Goal: Task Accomplishment & Management: Complete application form

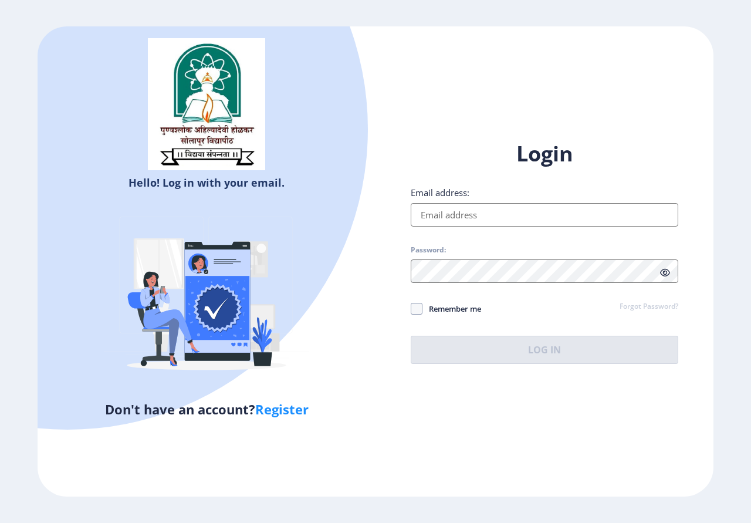
click at [464, 219] on input "Email address:" at bounding box center [545, 214] width 268 height 23
click at [481, 214] on input "Email address:" at bounding box center [545, 214] width 268 height 23
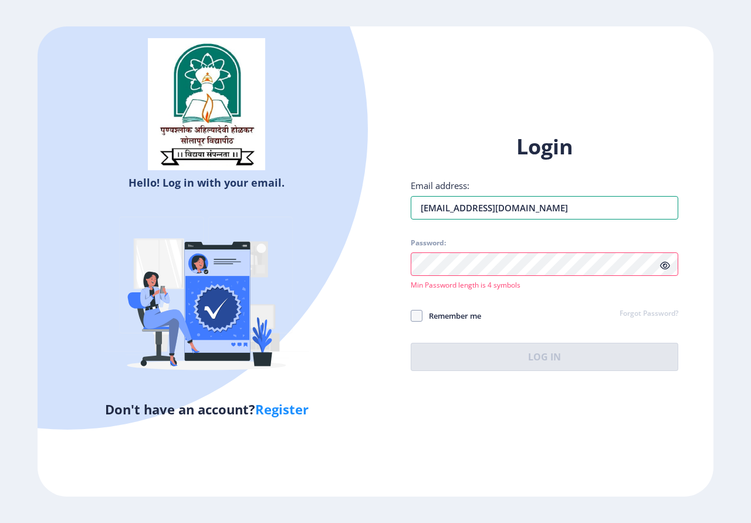
type input "[EMAIL_ADDRESS][DOMAIN_NAME]"
click at [668, 266] on icon at bounding box center [665, 265] width 10 height 9
click at [368, 274] on div "Hello! Log in with your email. Don't have an account? Register Login Email addr…" at bounding box center [376, 261] width 676 height 471
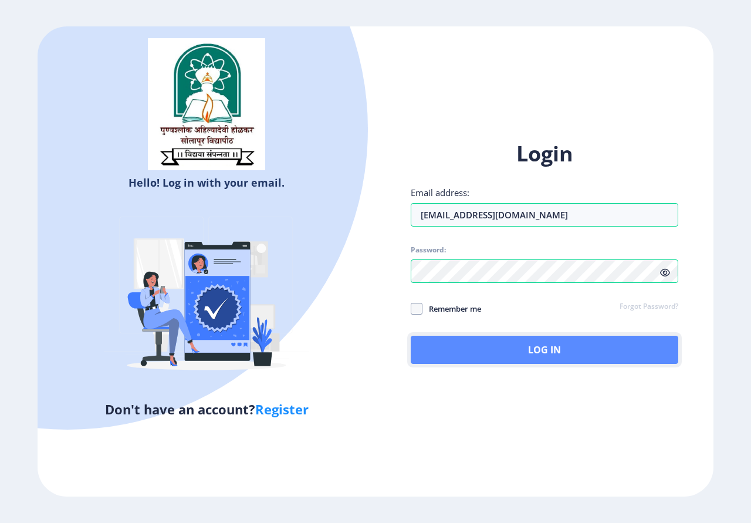
click at [542, 354] on button "Log In" at bounding box center [545, 350] width 268 height 28
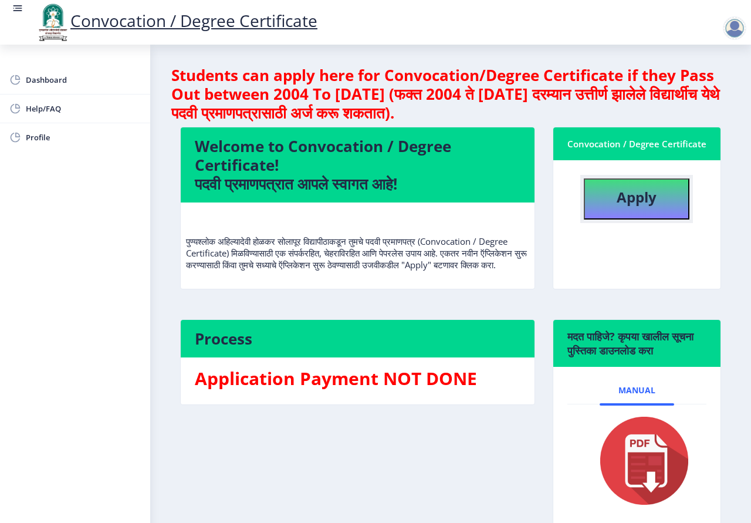
click at [633, 207] on b "Apply" at bounding box center [637, 196] width 40 height 19
select select
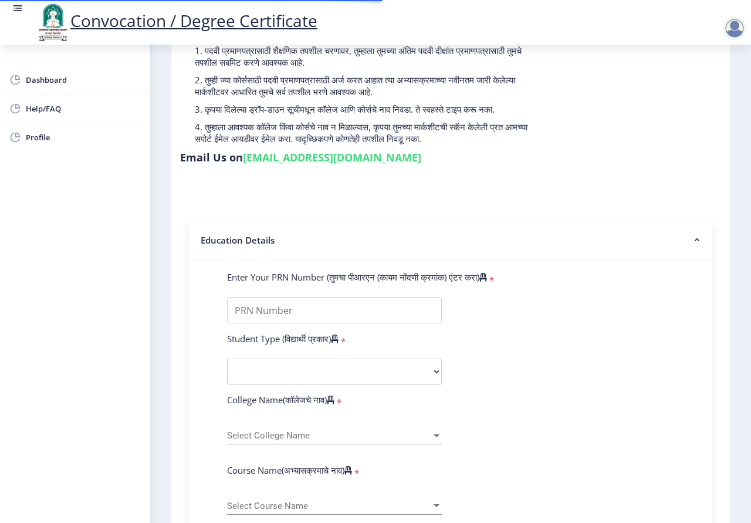
scroll to position [117, 0]
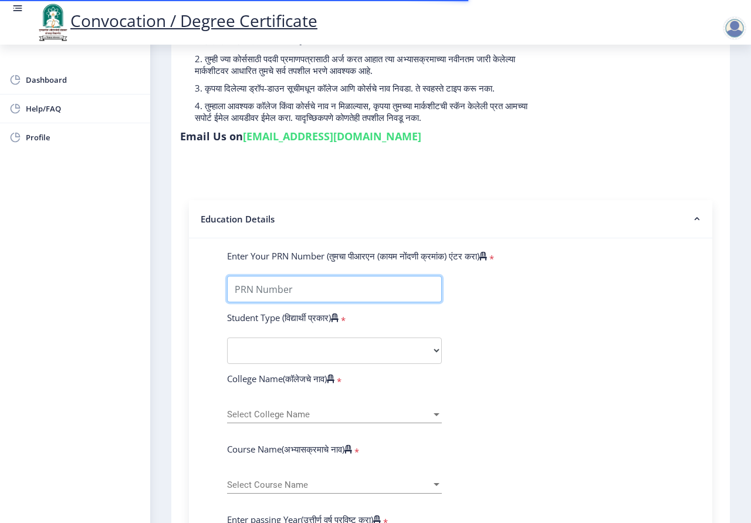
click at [324, 281] on input "Enter Your PRN Number (तुमचा पीआरएन (कायम नोंदणी क्रमांक) एंटर करा)" at bounding box center [334, 289] width 215 height 26
type input "0700000902"
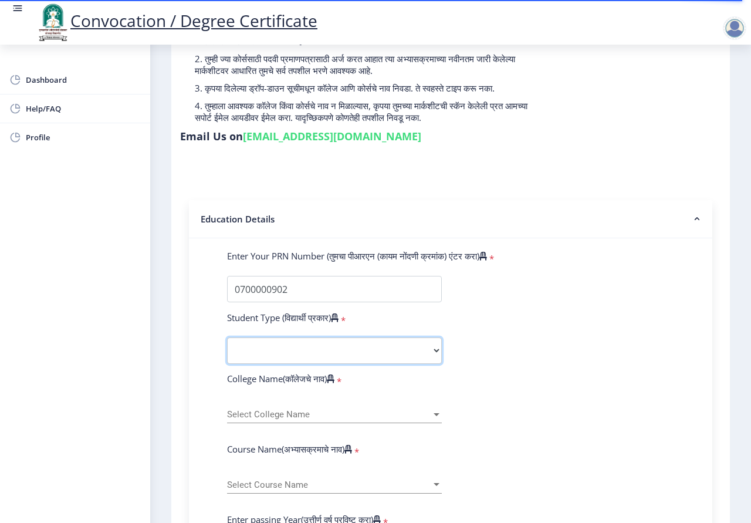
click at [332, 345] on select "Select Student Type Regular External" at bounding box center [334, 350] width 215 height 26
select select "Regular"
click at [227, 337] on select "Select Student Type Regular External" at bounding box center [334, 350] width 215 height 26
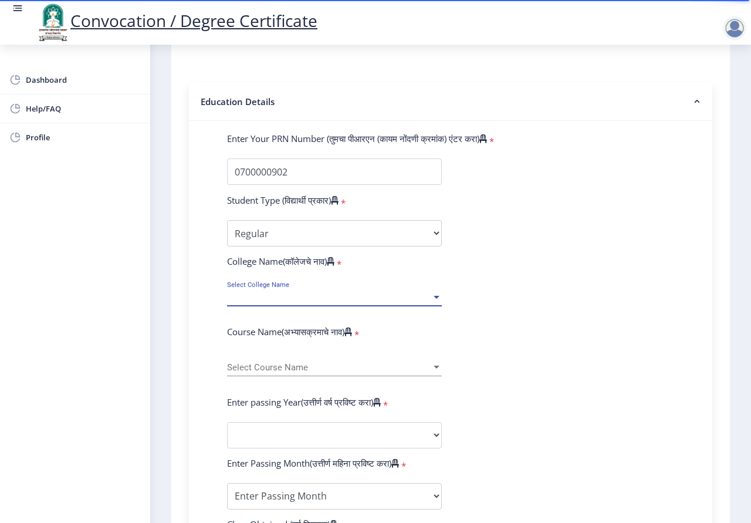
click at [318, 298] on span "Select College Name" at bounding box center [329, 297] width 204 height 10
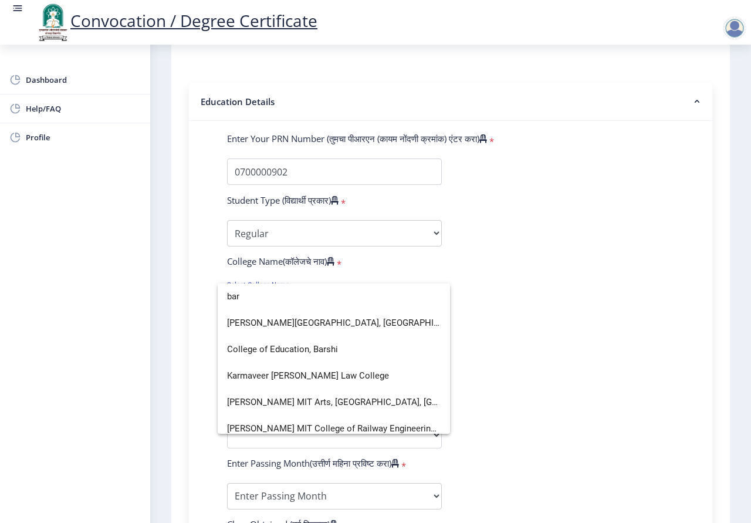
type input "bar"
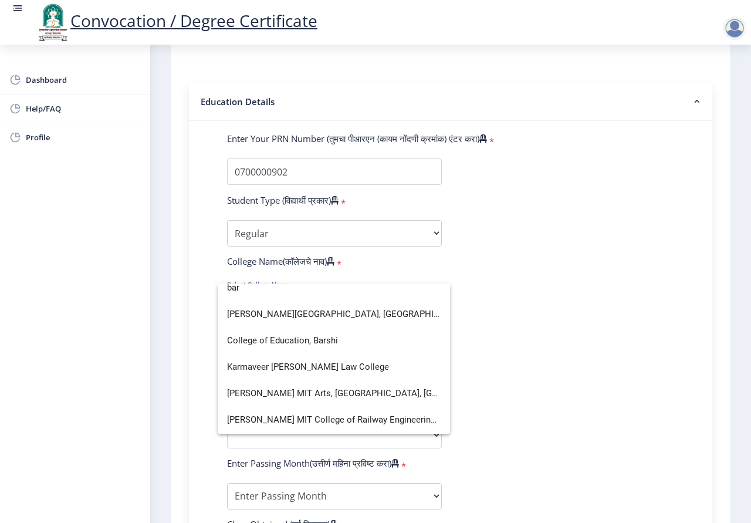
scroll to position [4, 0]
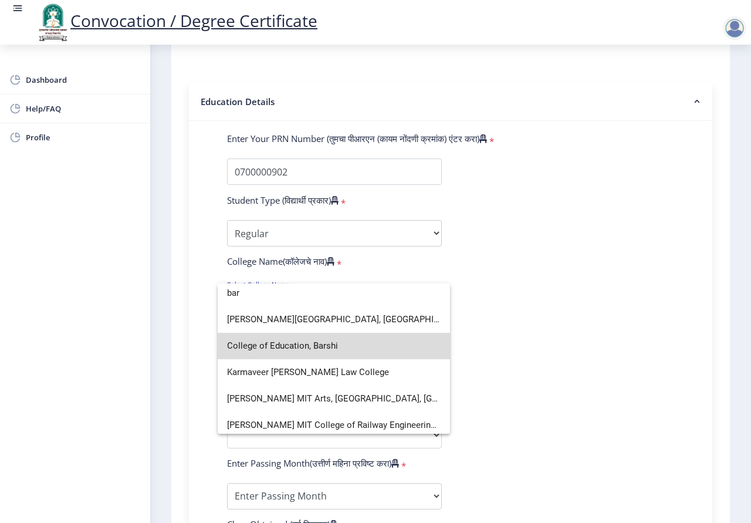
drag, startPoint x: 439, startPoint y: 336, endPoint x: 446, endPoint y: 305, distance: 31.2
click at [446, 305] on div "bar Bhagwant Institute of Technology, Barshi College of Education, Barshi Karma…" at bounding box center [334, 358] width 232 height 150
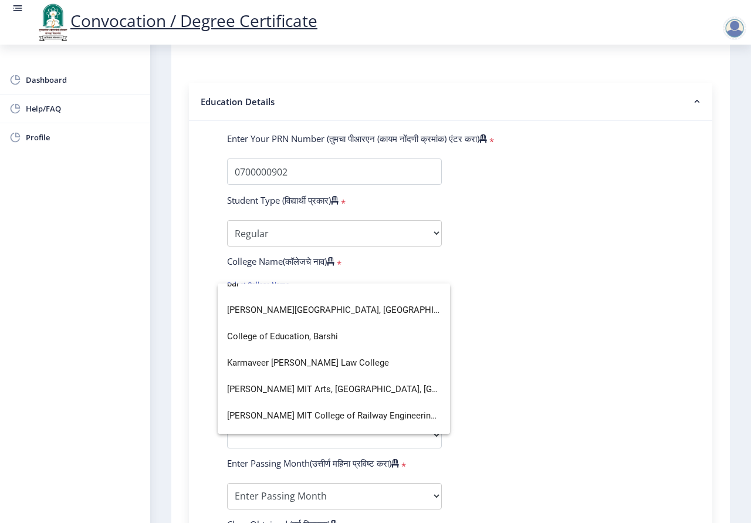
scroll to position [5, 0]
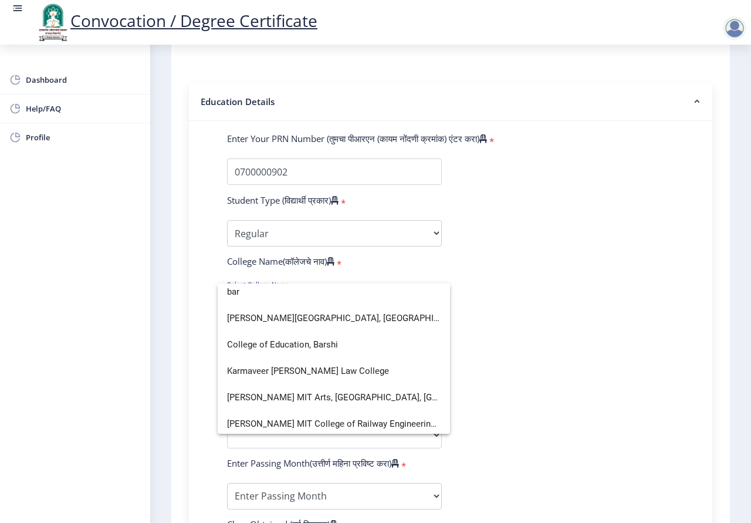
click at [539, 376] on div at bounding box center [375, 261] width 751 height 523
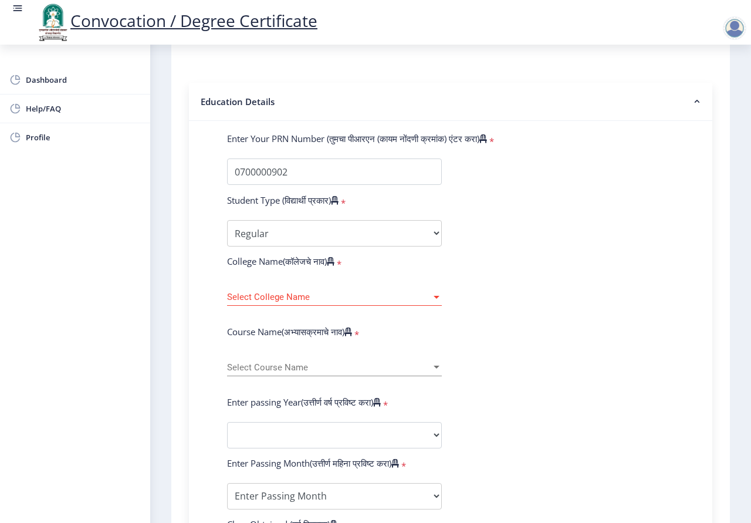
click at [334, 296] on span "Select College Name" at bounding box center [329, 297] width 204 height 10
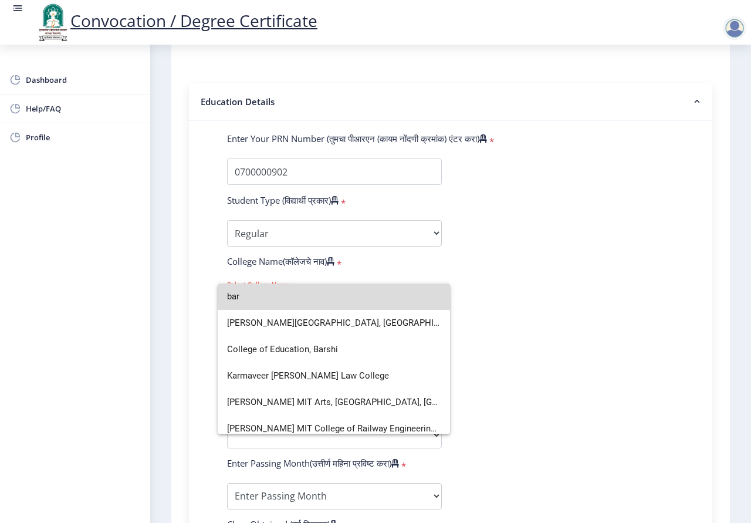
drag, startPoint x: 439, startPoint y: 307, endPoint x: 448, endPoint y: 360, distance: 53.0
click at [439, 358] on div "bar Bhagwant Institute of Technology, Barshi College of Education, Barshi Karma…" at bounding box center [334, 358] width 232 height 150
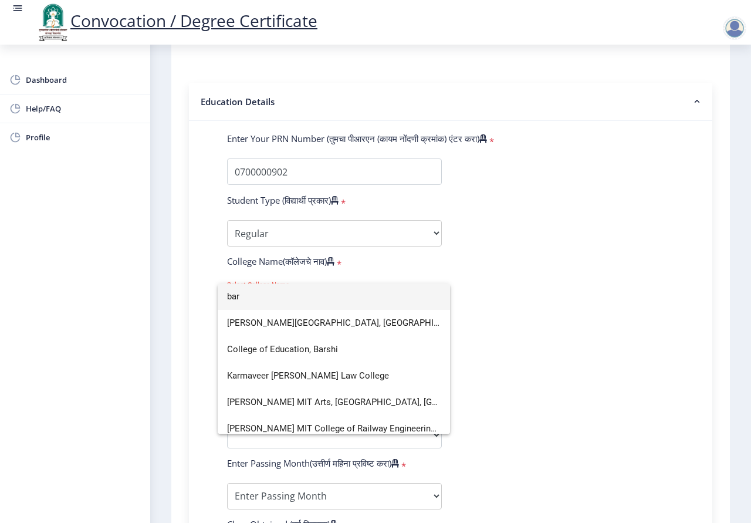
click at [531, 348] on div at bounding box center [375, 261] width 751 height 523
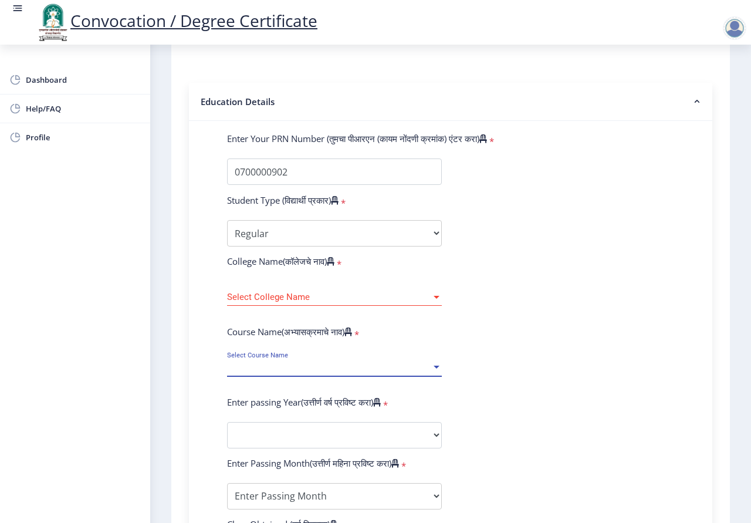
click at [304, 367] on span "Select Course Name" at bounding box center [329, 368] width 204 height 10
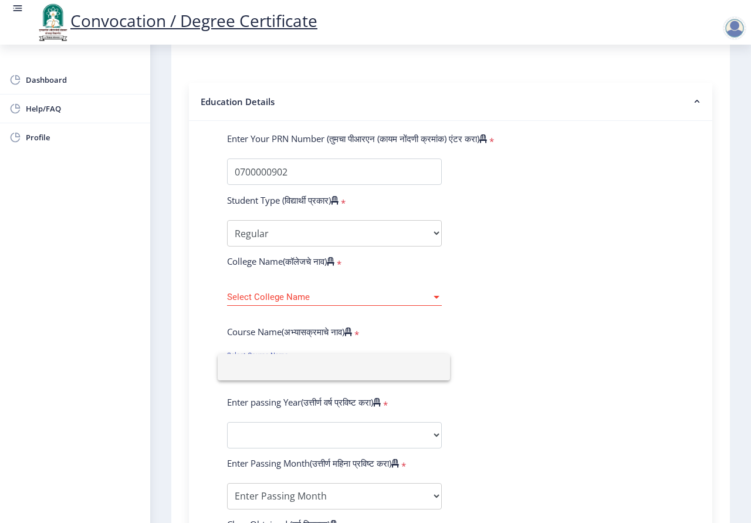
click at [294, 302] on div at bounding box center [375, 261] width 751 height 523
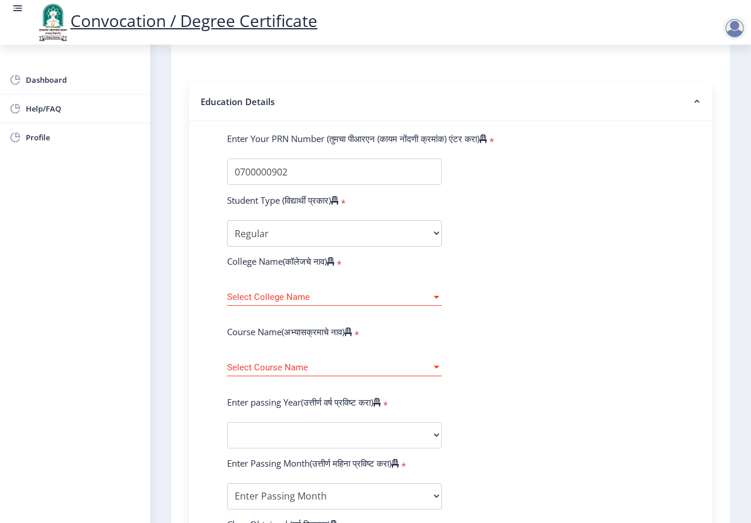
click at [294, 290] on div "Select College Name Select College Name" at bounding box center [334, 293] width 215 height 25
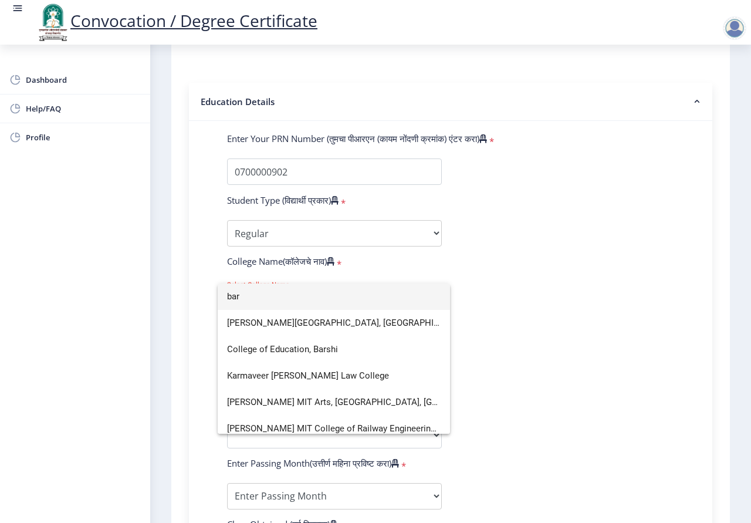
scroll to position [22, 0]
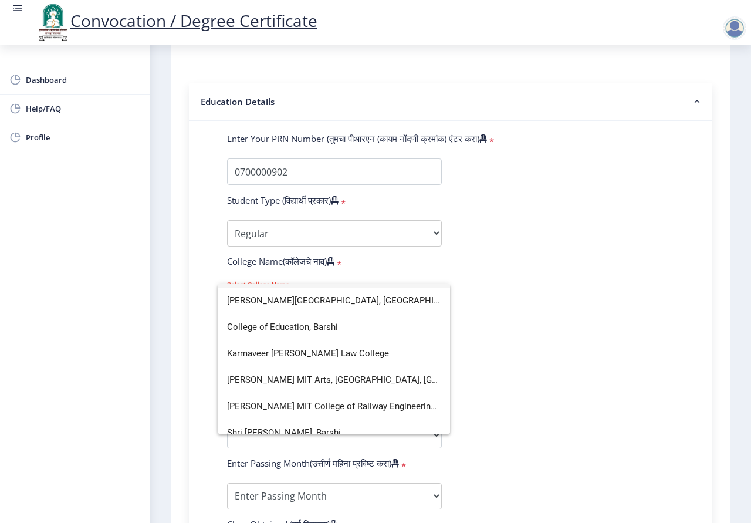
click at [543, 390] on div at bounding box center [375, 261] width 751 height 523
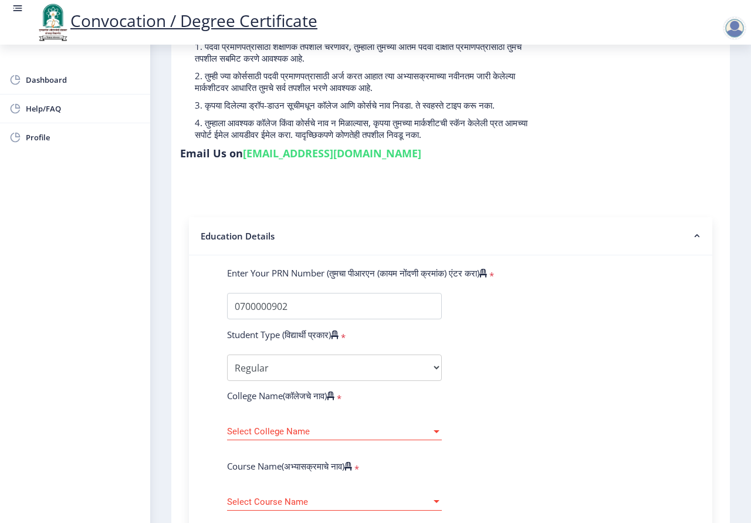
scroll to position [159, 0]
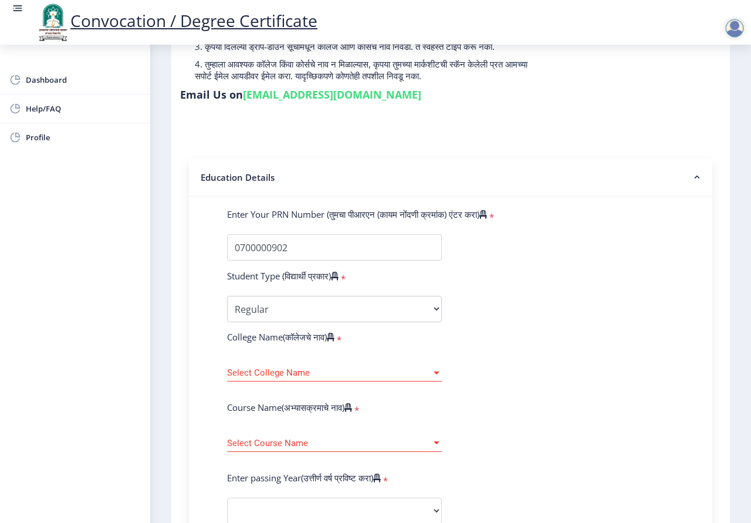
click at [358, 375] on span "Select College Name" at bounding box center [329, 373] width 204 height 10
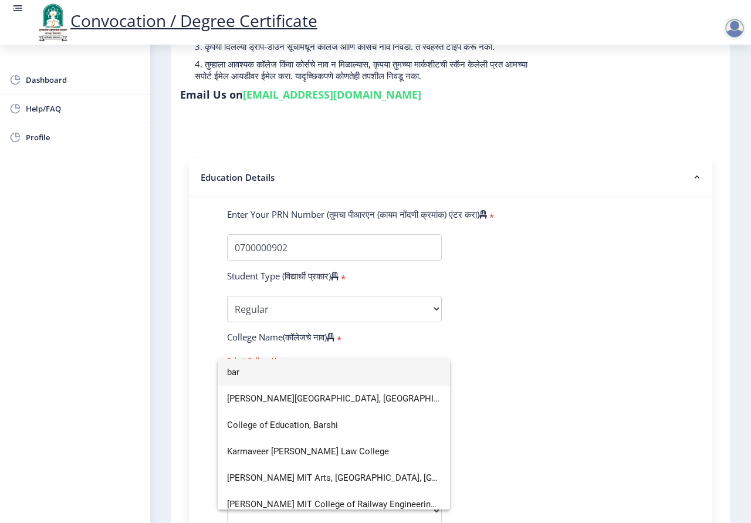
click at [523, 357] on div at bounding box center [375, 261] width 751 height 523
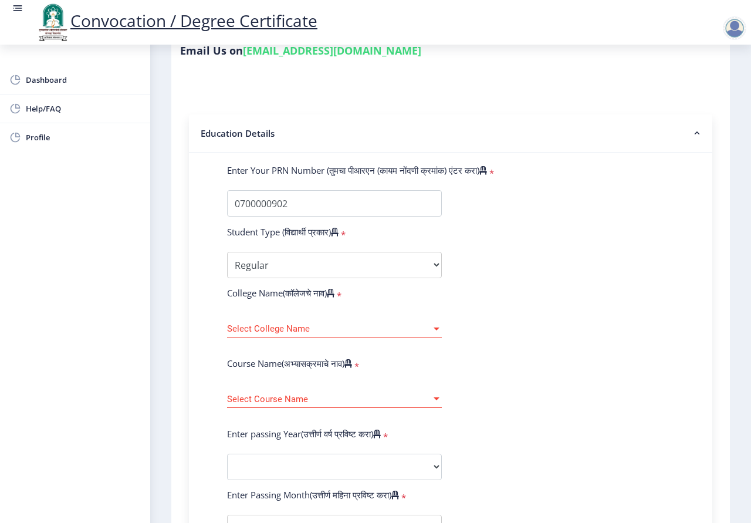
scroll to position [235, 0]
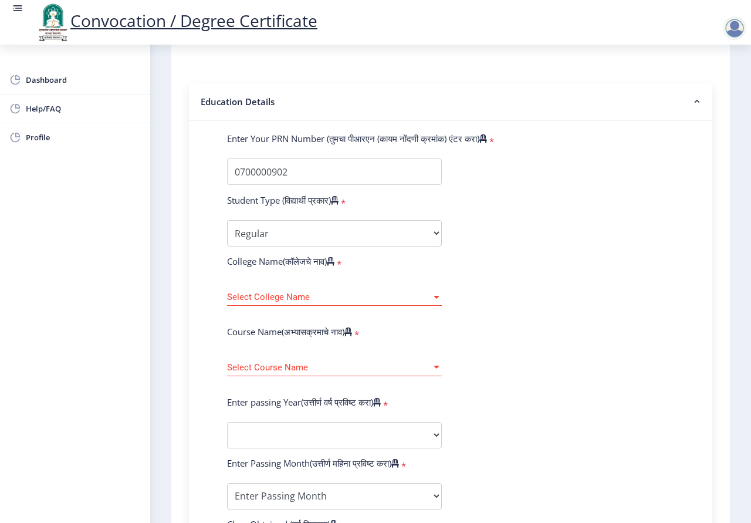
click at [378, 294] on span "Select College Name" at bounding box center [329, 297] width 204 height 10
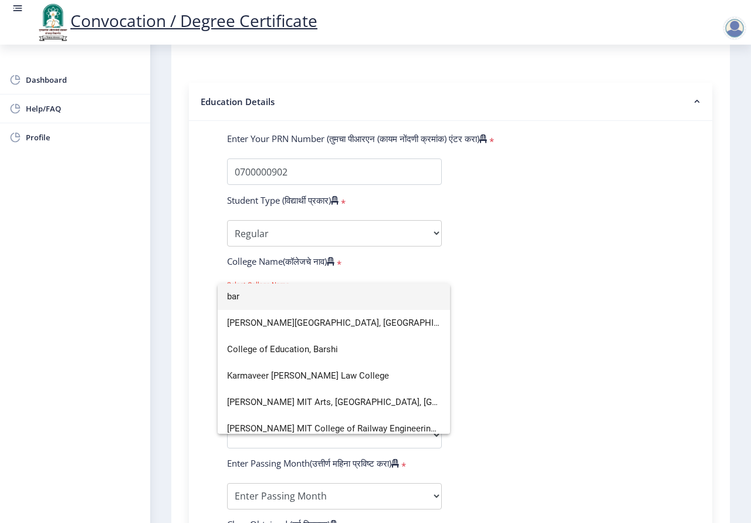
click at [535, 306] on div at bounding box center [375, 261] width 751 height 523
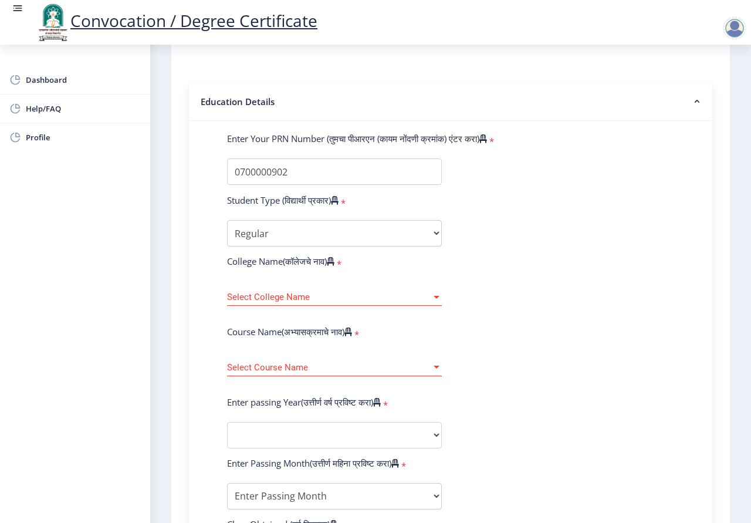
click at [419, 296] on span "Select College Name" at bounding box center [329, 297] width 204 height 10
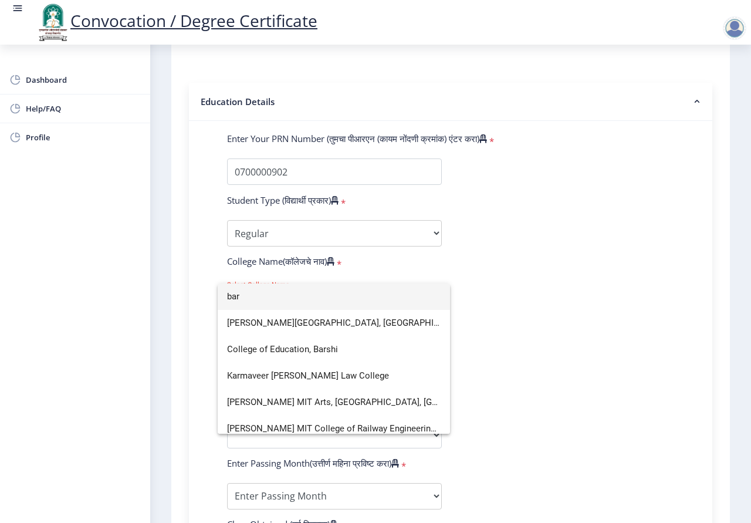
click at [598, 298] on div at bounding box center [375, 261] width 751 height 523
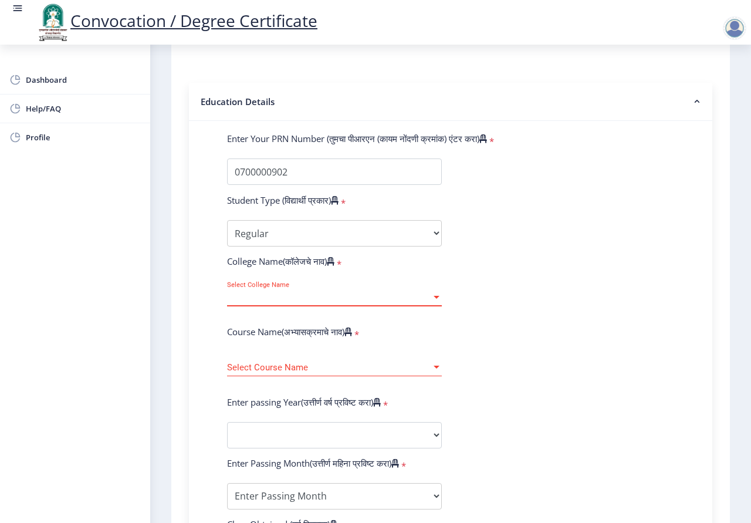
click at [431, 295] on div at bounding box center [436, 297] width 11 height 10
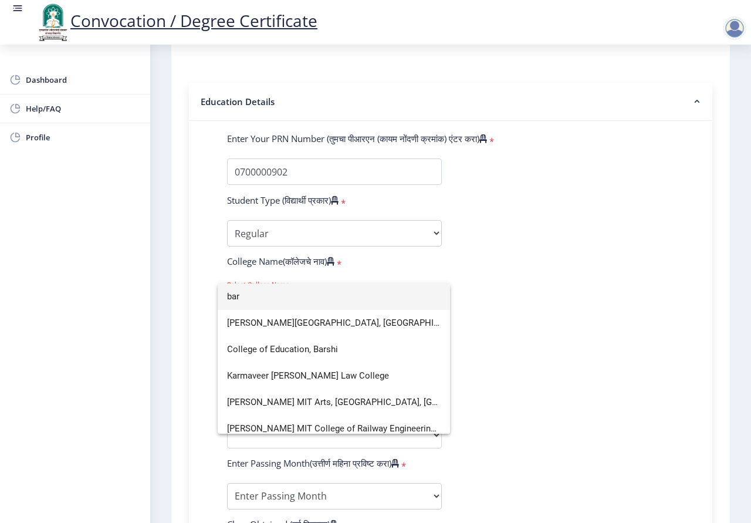
click at [510, 294] on div at bounding box center [375, 261] width 751 height 523
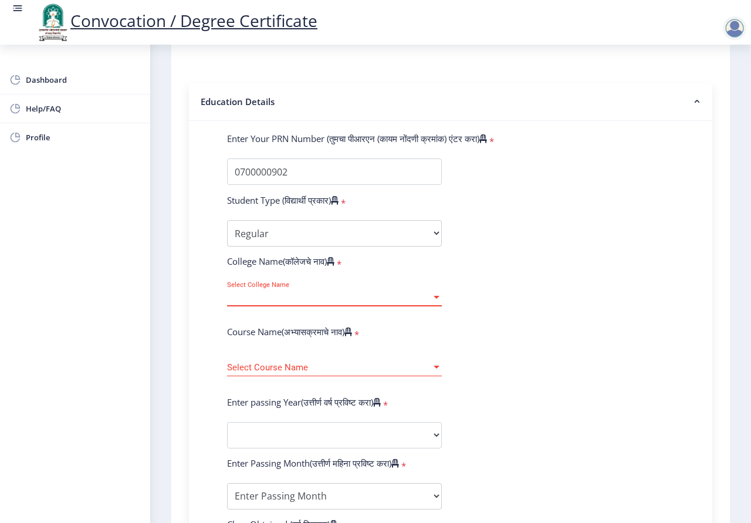
click at [435, 296] on div at bounding box center [437, 297] width 6 height 3
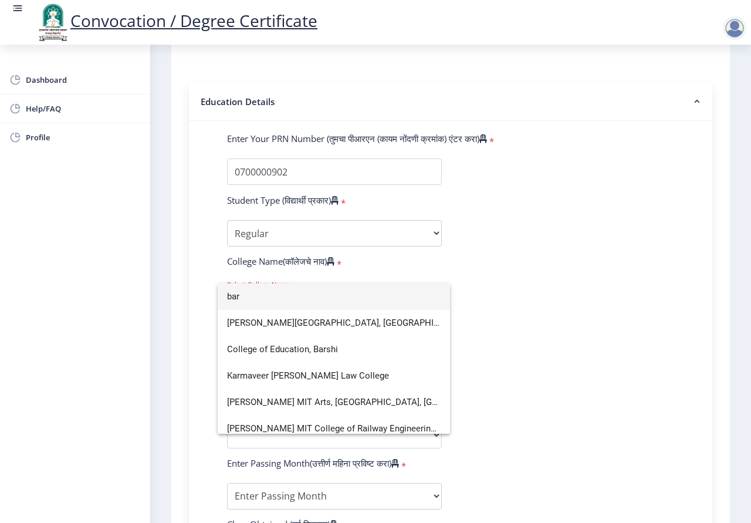
click at [527, 296] on div at bounding box center [375, 261] width 751 height 523
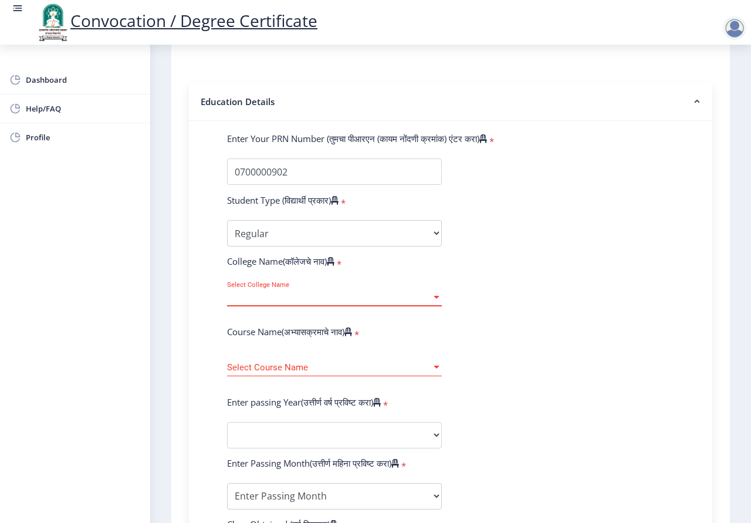
click at [431, 300] on div at bounding box center [436, 297] width 11 height 10
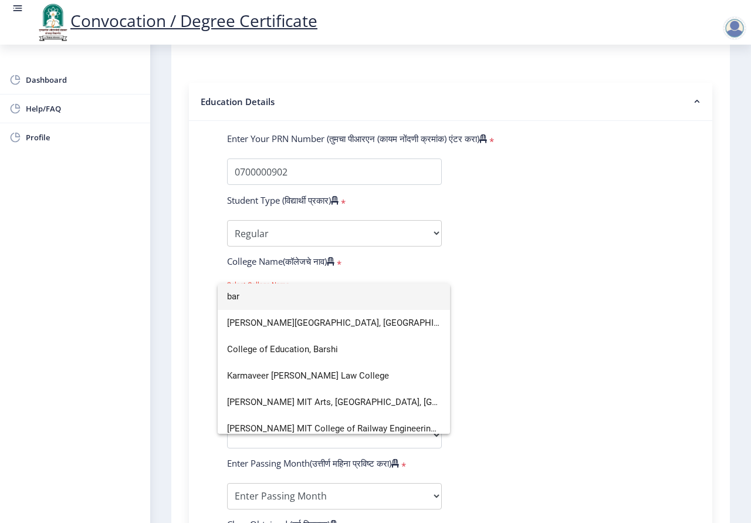
click at [556, 282] on div at bounding box center [375, 261] width 751 height 523
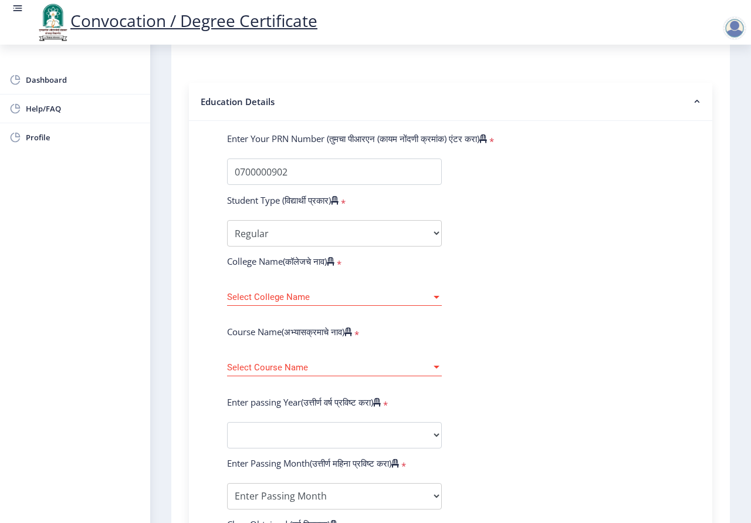
click at [422, 360] on div "Select Course Name Select Course Name" at bounding box center [334, 363] width 215 height 25
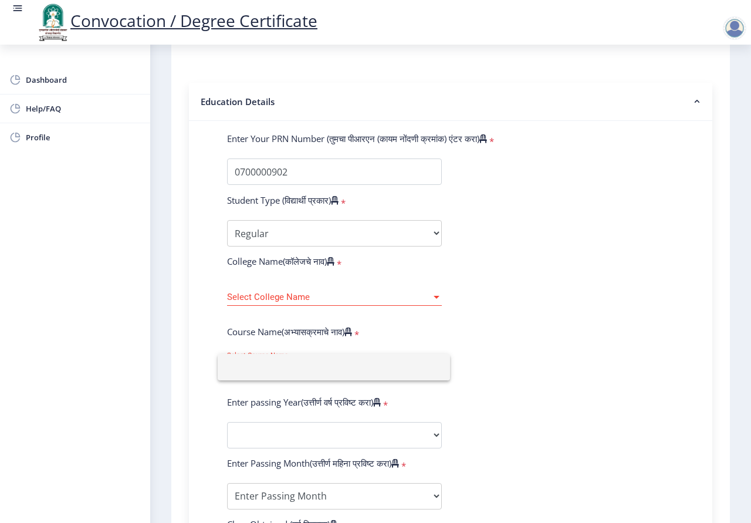
click at [531, 343] on div at bounding box center [375, 261] width 751 height 523
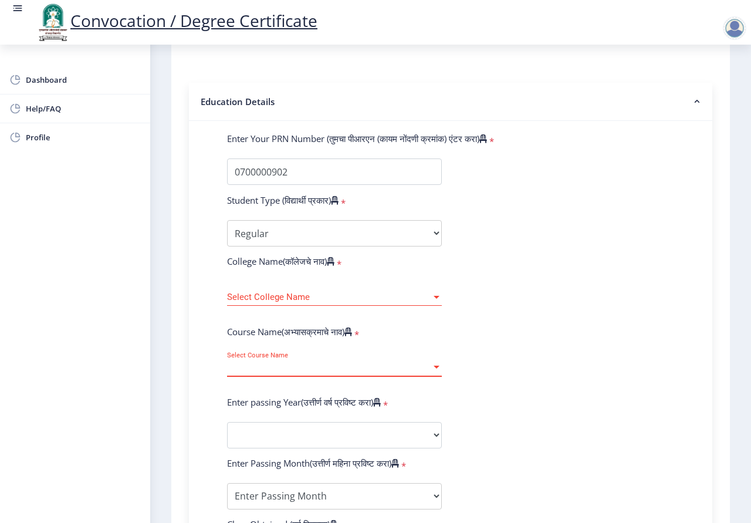
click at [438, 367] on div at bounding box center [437, 367] width 6 height 3
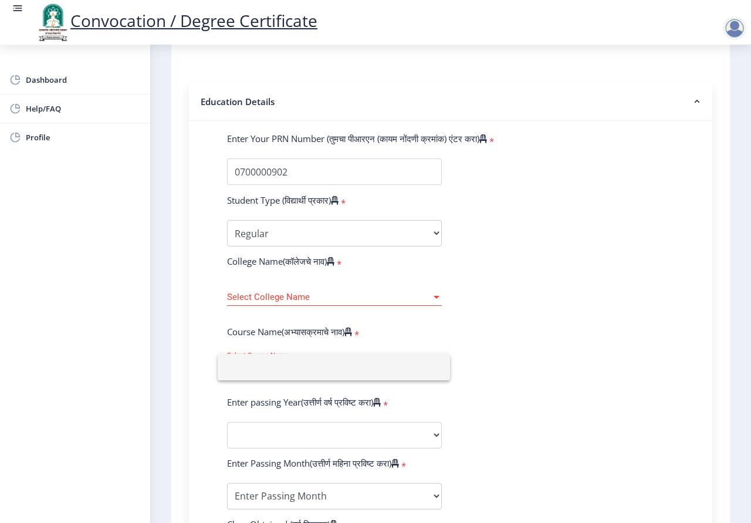
click at [502, 349] on div at bounding box center [375, 261] width 751 height 523
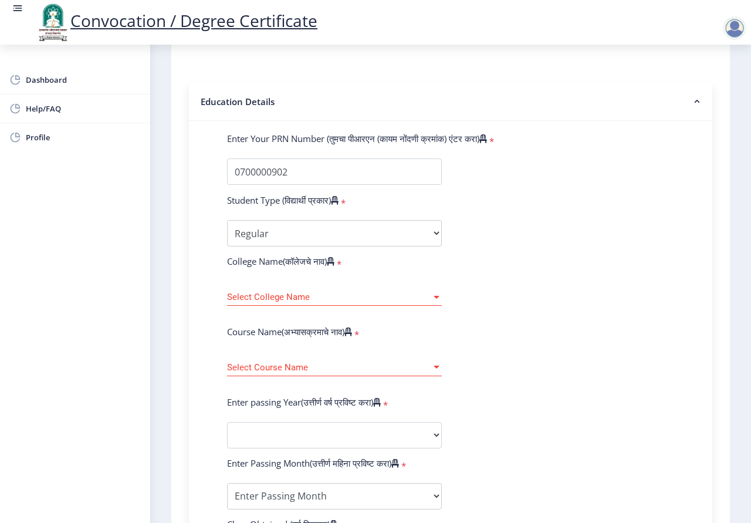
click at [358, 287] on div "Select College Name Select College Name" at bounding box center [334, 293] width 215 height 25
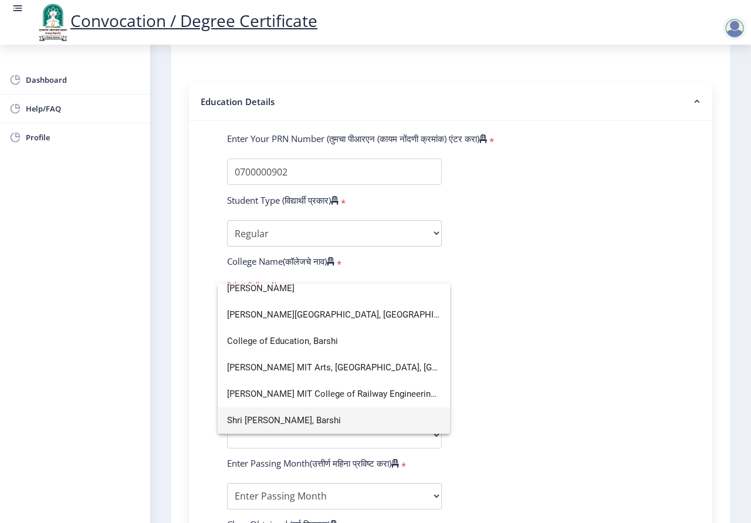
scroll to position [8, 0]
type input "barshi"
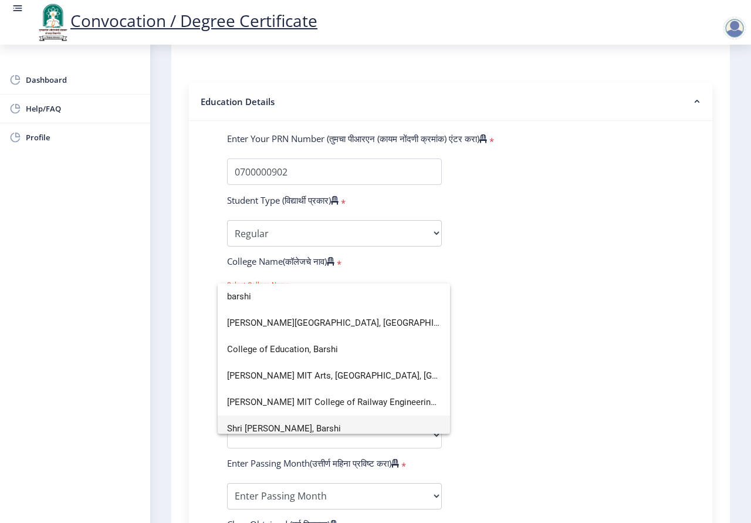
scroll to position [8, 0]
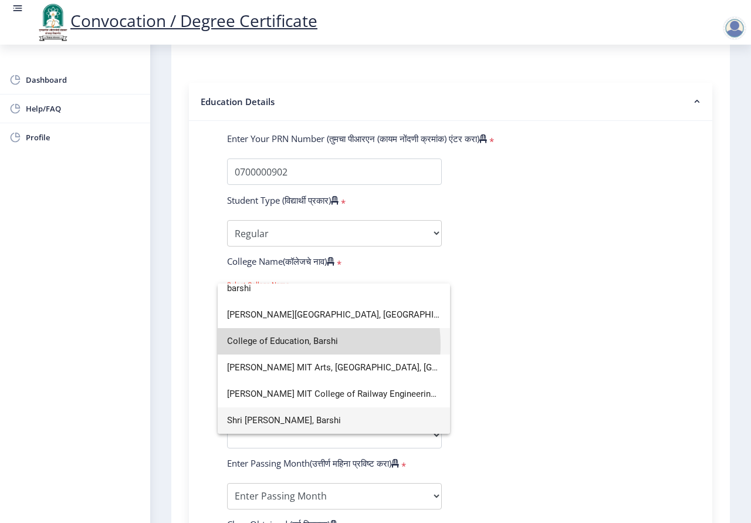
click at [305, 344] on span "College of Education, Barshi" at bounding box center [334, 341] width 214 height 26
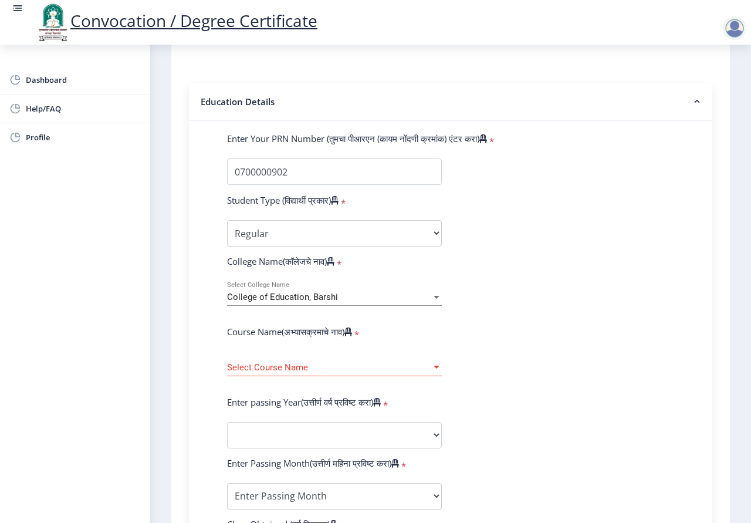
click at [316, 372] on div "Select Course Name Select Course Name" at bounding box center [334, 363] width 215 height 25
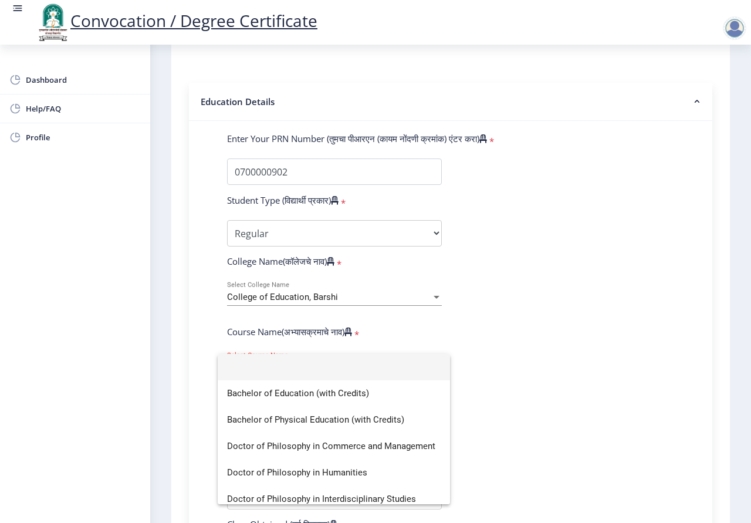
click at [321, 300] on div at bounding box center [375, 261] width 751 height 523
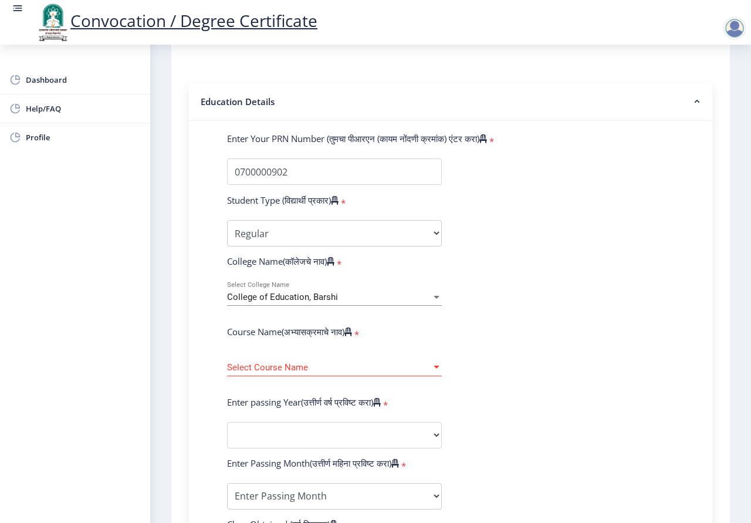
click at [321, 299] on span "College of Education, Barshi" at bounding box center [282, 297] width 111 height 11
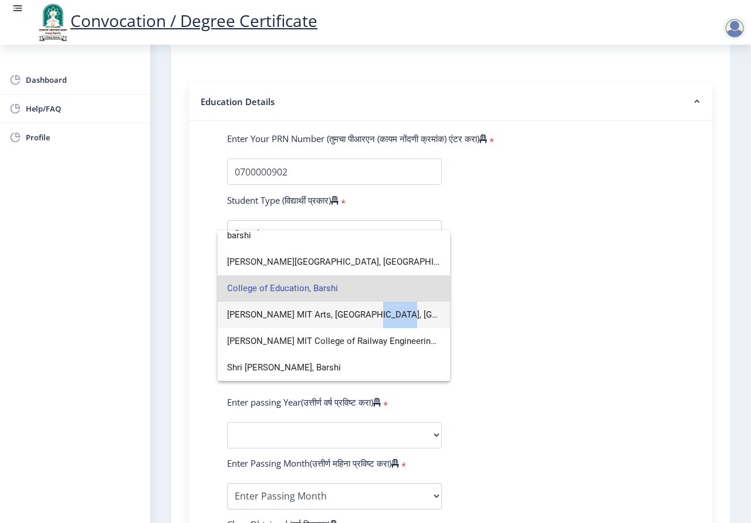
drag, startPoint x: 368, startPoint y: 325, endPoint x: 398, endPoint y: 296, distance: 41.9
click at [397, 302] on span "MAEER's MIT Arts, Commerce & Science College, Barshi" at bounding box center [334, 315] width 214 height 26
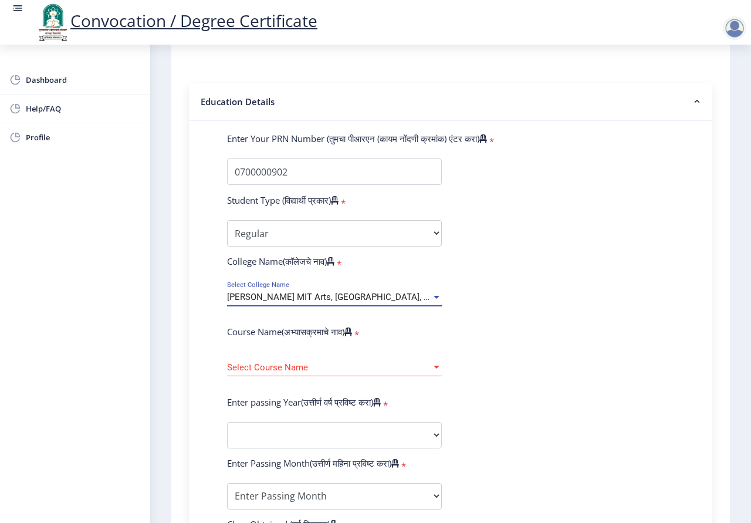
click at [290, 293] on span "MAEER's MIT Arts, Commerce & Science College, Barshi" at bounding box center [367, 297] width 281 height 11
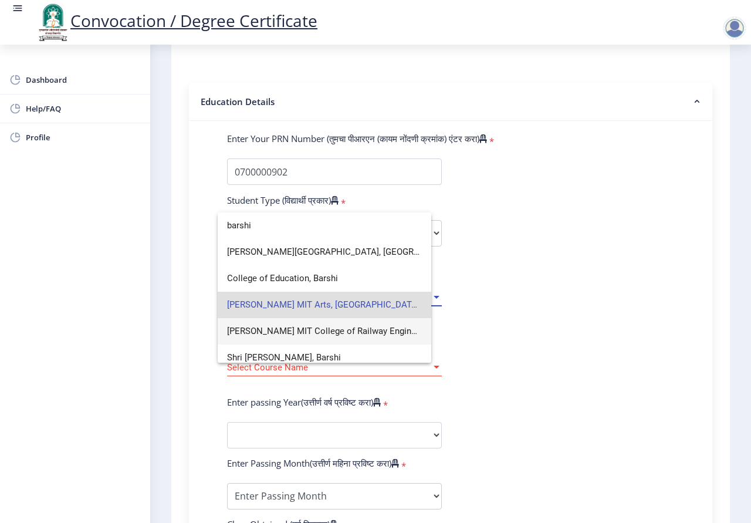
scroll to position [0, 0]
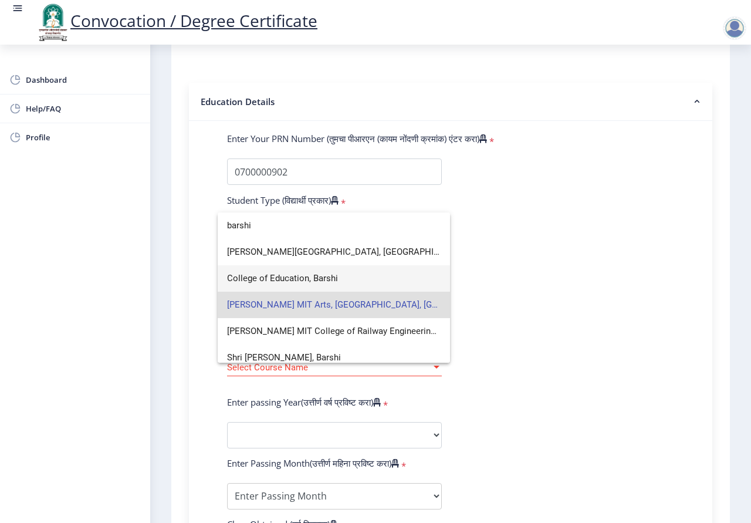
click at [288, 279] on span "College of Education, Barshi" at bounding box center [334, 278] width 214 height 26
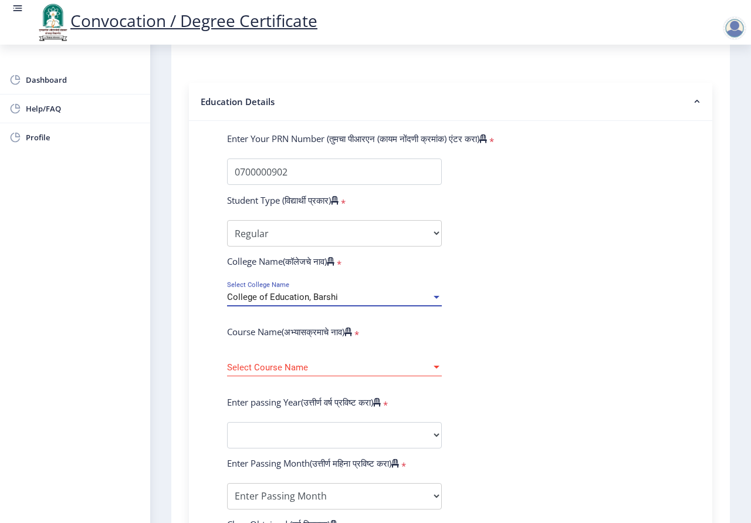
click at [322, 368] on span "Select Course Name" at bounding box center [329, 368] width 204 height 10
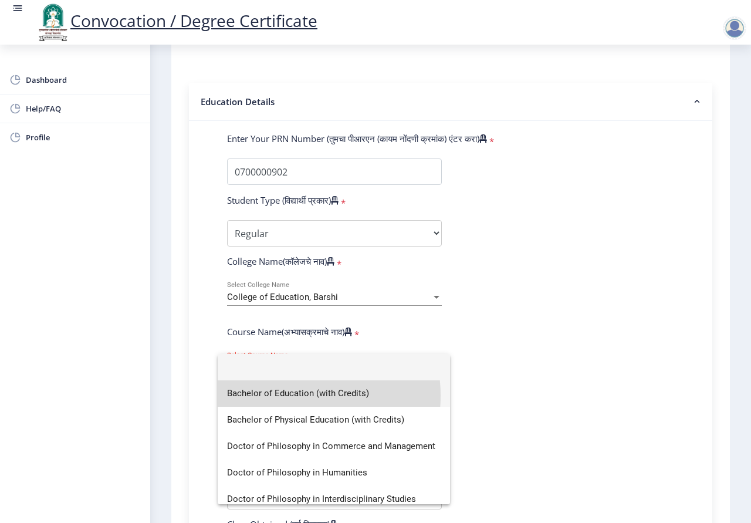
click at [284, 395] on span "Bachelor of Education (with Credits)" at bounding box center [334, 393] width 214 height 26
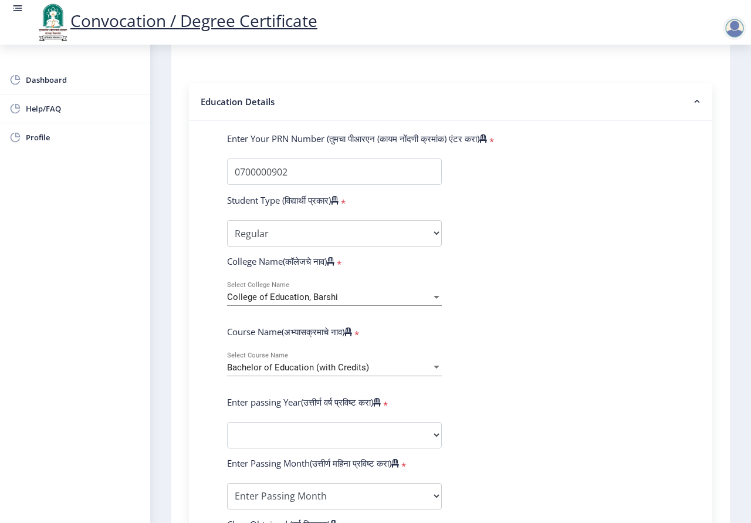
click at [376, 372] on div "Bachelor of Education (with Credits) Select Course Name" at bounding box center [334, 363] width 215 height 25
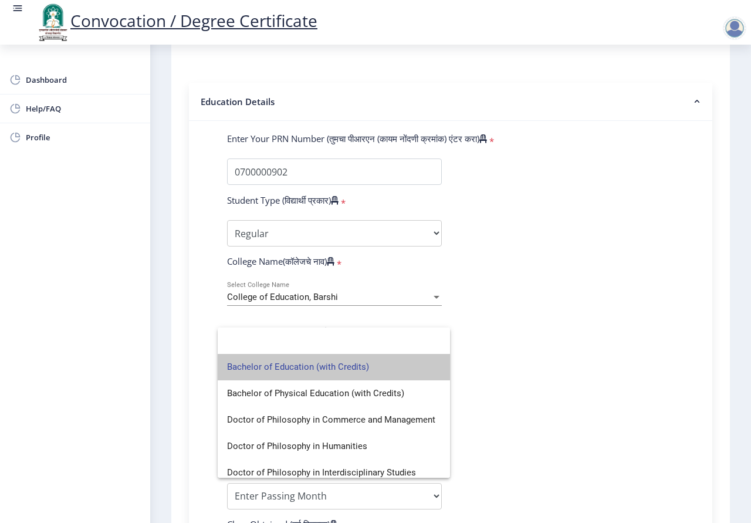
click at [374, 366] on span "Bachelor of Education (with Credits)" at bounding box center [334, 367] width 214 height 26
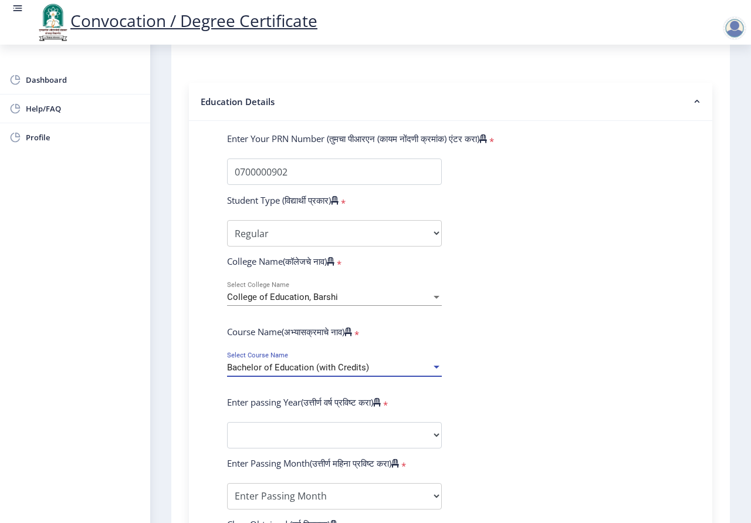
click at [378, 365] on div "Bachelor of Education (with Credits)" at bounding box center [329, 368] width 204 height 10
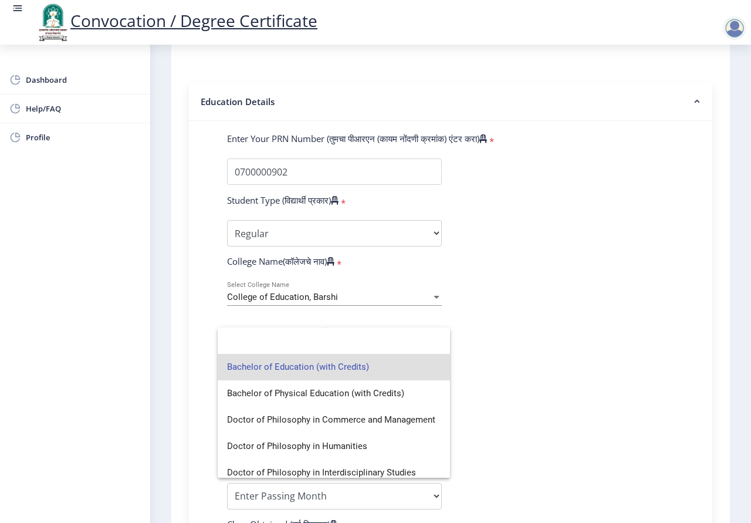
click at [344, 366] on span "Bachelor of Education (with Credits)" at bounding box center [334, 367] width 214 height 26
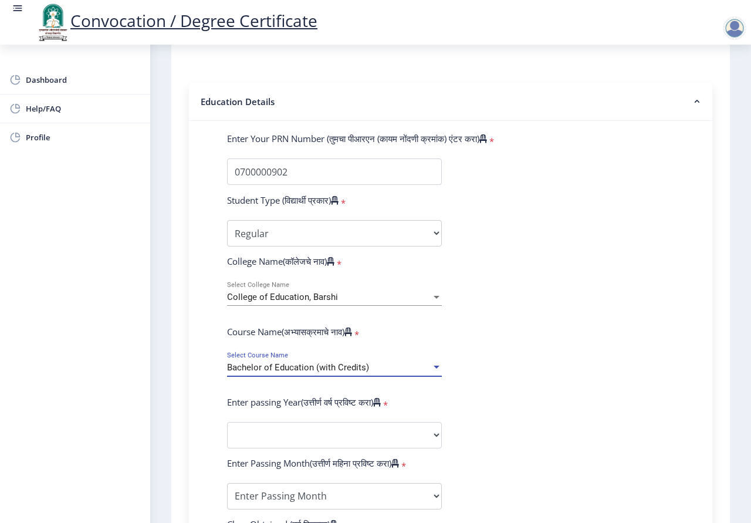
click at [344, 366] on span "Bachelor of Education (with Credits)" at bounding box center [298, 367] width 142 height 11
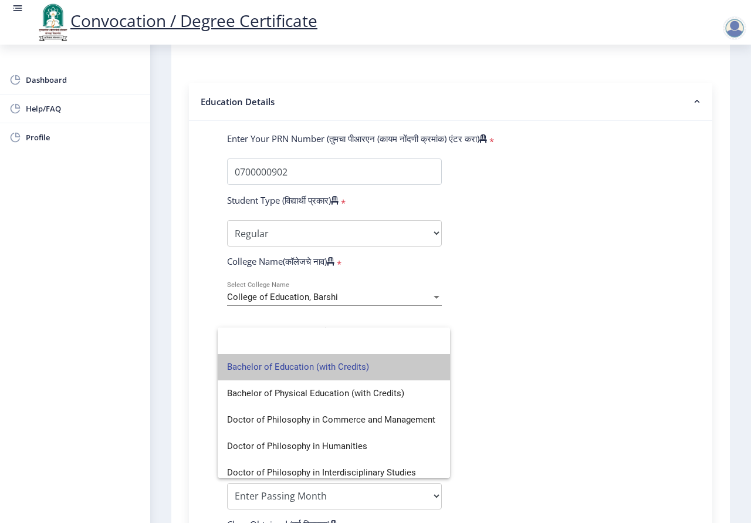
click at [344, 366] on span "Bachelor of Education (with Credits)" at bounding box center [334, 367] width 214 height 26
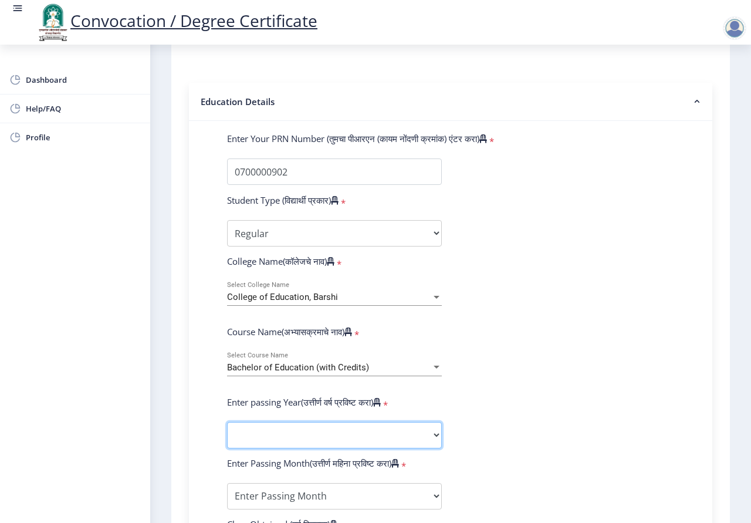
click at [365, 436] on select "2025 2024 2023 2022 2021 2020 2019 2018 2017 2016 2015 2014 2013 2012 2011 2010…" at bounding box center [334, 435] width 215 height 26
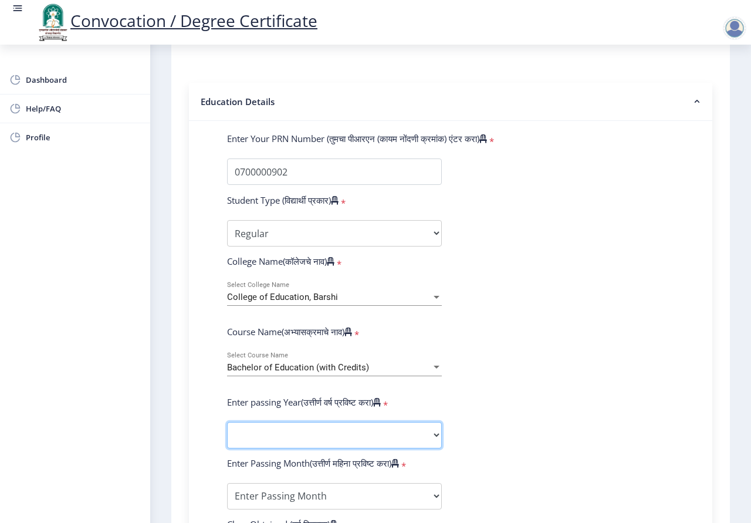
select select "2007"
click at [227, 422] on select "2025 2024 2023 2022 2021 2020 2019 2018 2017 2016 2015 2014 2013 2012 2011 2010…" at bounding box center [334, 435] width 215 height 26
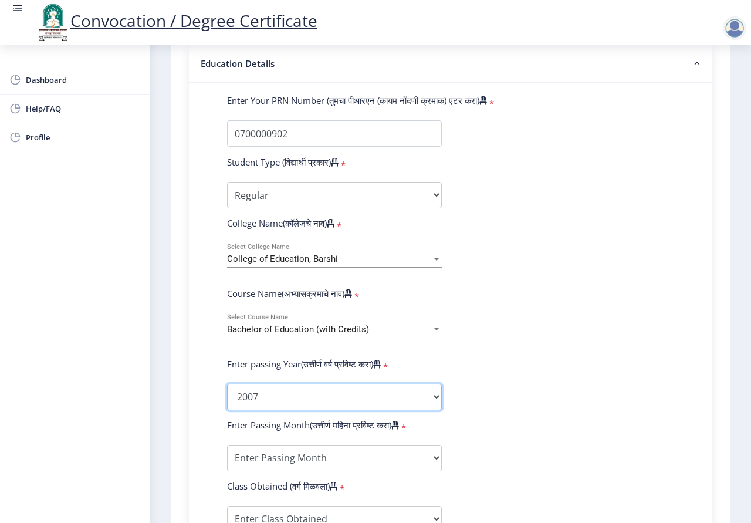
scroll to position [293, 0]
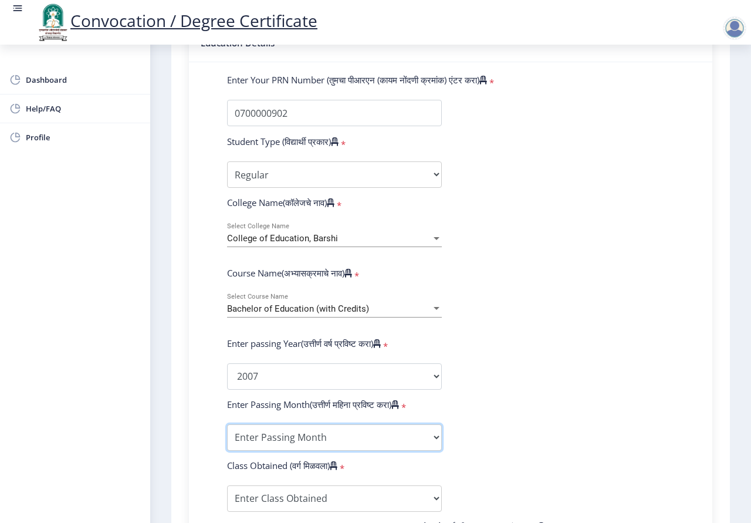
click at [361, 435] on select "Enter Passing Month March April May October November December" at bounding box center [334, 437] width 215 height 26
select select "March"
click at [227, 424] on select "Enter Passing Month March April May October November December" at bounding box center [334, 437] width 215 height 26
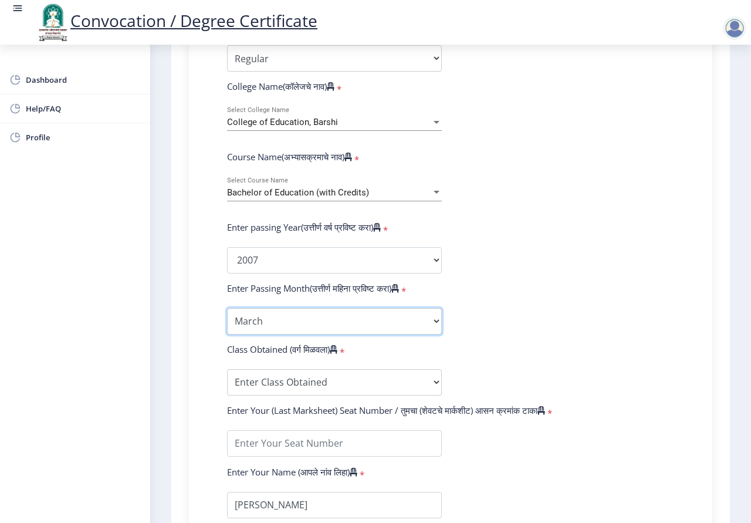
scroll to position [411, 0]
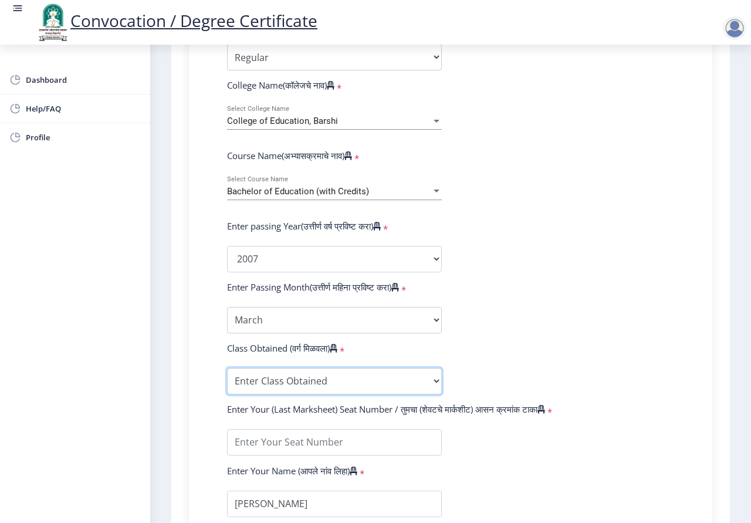
click at [312, 375] on select "Enter Class Obtained FIRST CLASS WITH DISTINCTION FIRST CLASS HIGHER SECOND CLA…" at bounding box center [334, 381] width 215 height 26
select select "Grade B+"
click at [227, 368] on select "Enter Class Obtained FIRST CLASS WITH DISTINCTION FIRST CLASS HIGHER SECOND CLA…" at bounding box center [334, 381] width 215 height 26
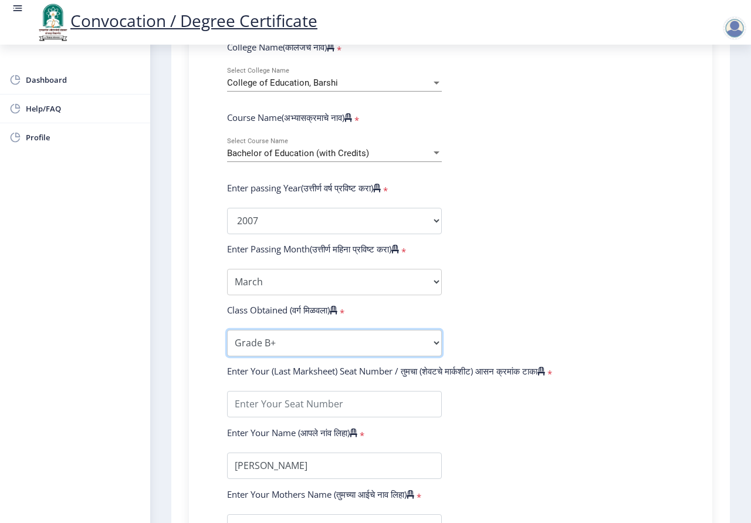
scroll to position [469, 0]
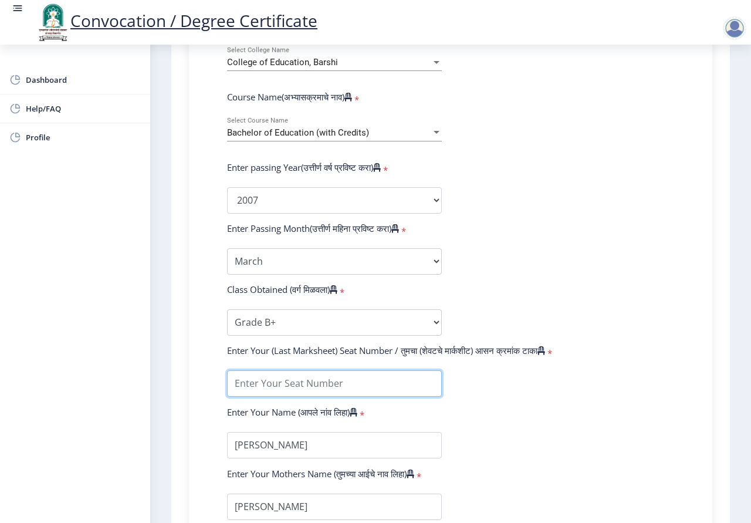
click at [320, 388] on input "textarea" at bounding box center [334, 383] width 215 height 26
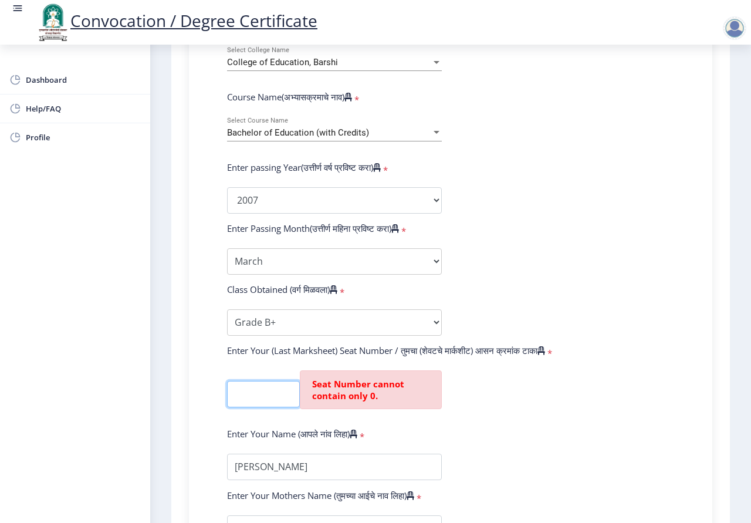
scroll to position [0, 0]
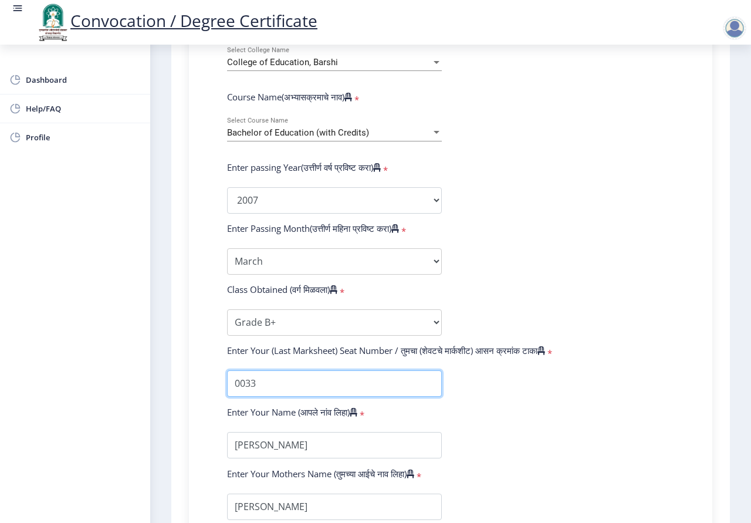
type input "0033"
click at [475, 455] on form "Enter Your PRN Number (तुमचा पीआरएन (कायम नोंदणी क्रमांक) एंटर करा) * Student T…" at bounding box center [450, 209] width 465 height 622
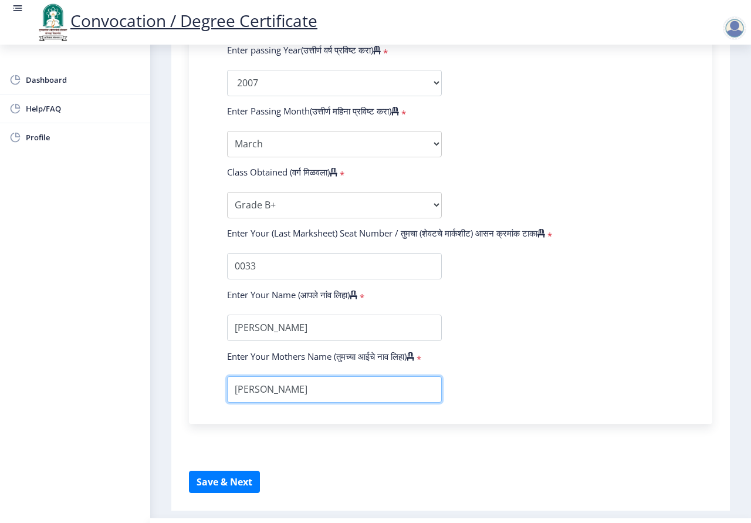
click at [308, 402] on input "textarea" at bounding box center [334, 389] width 215 height 26
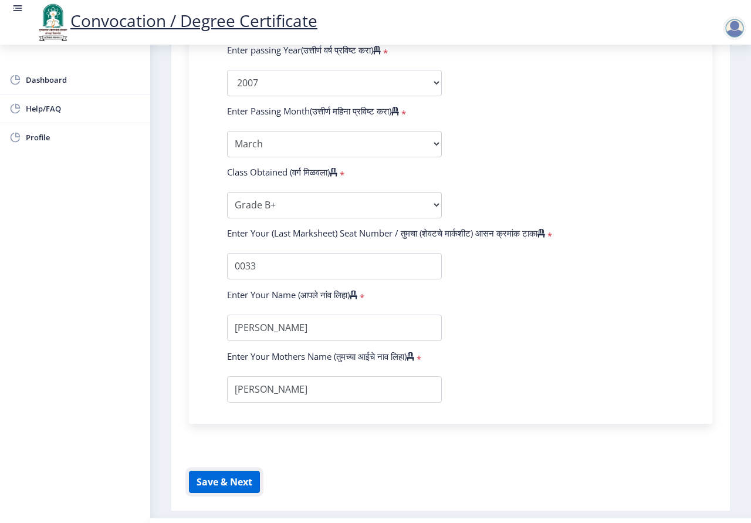
click at [225, 493] on button "Save & Next" at bounding box center [224, 482] width 71 height 22
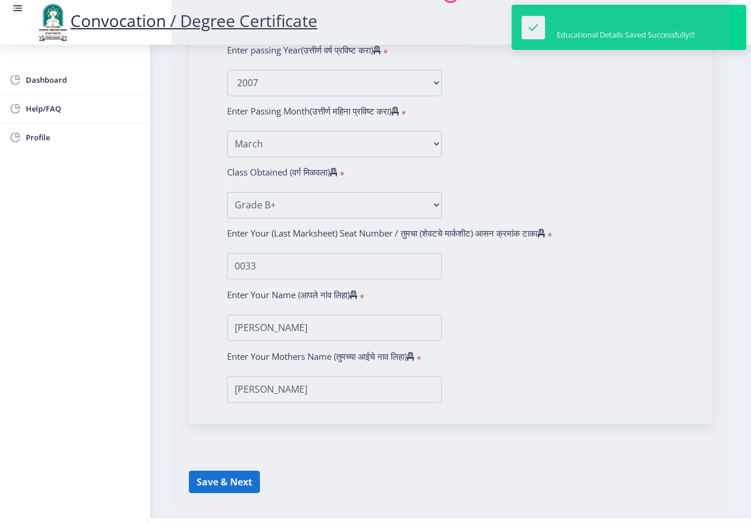
select select
type input "[PERSON_NAME]"
type input "vimal"
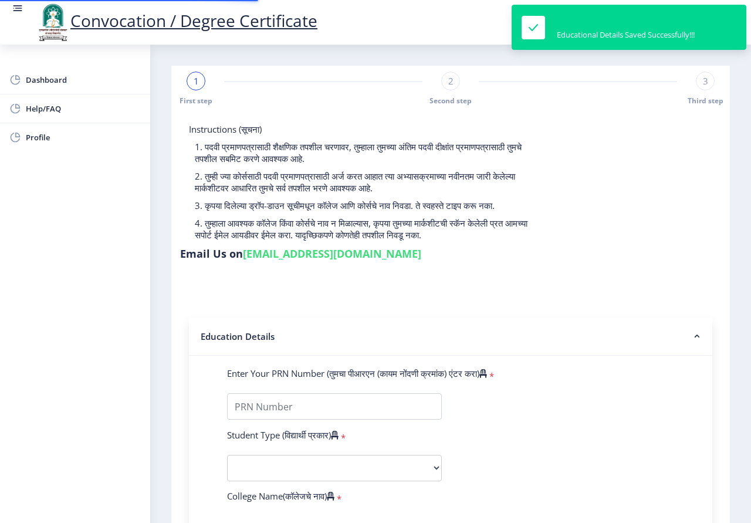
type input "0700000902"
select select "Regular"
select select "2007"
select select "March"
select select "Grade B+"
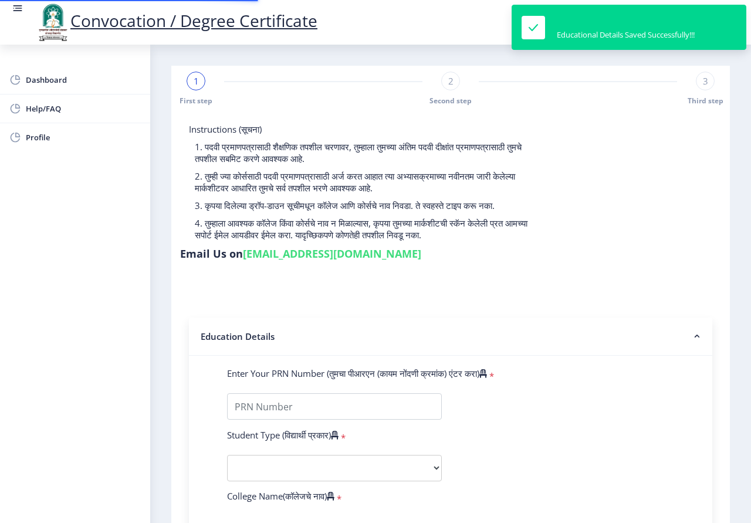
type input "0033"
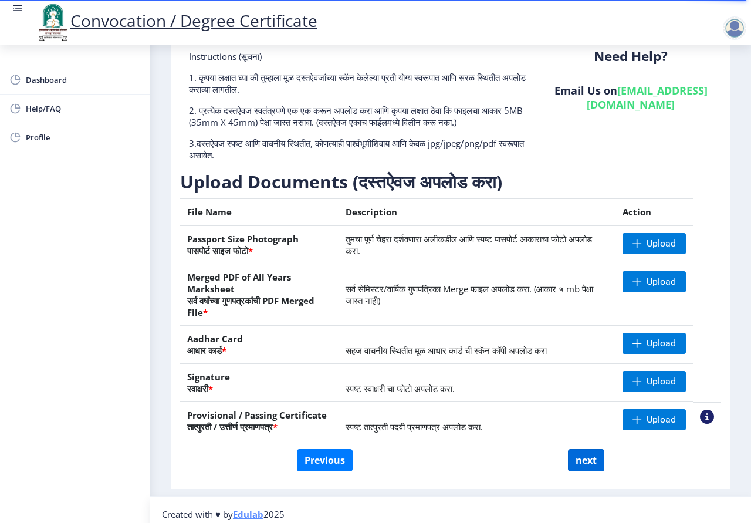
scroll to position [93, 0]
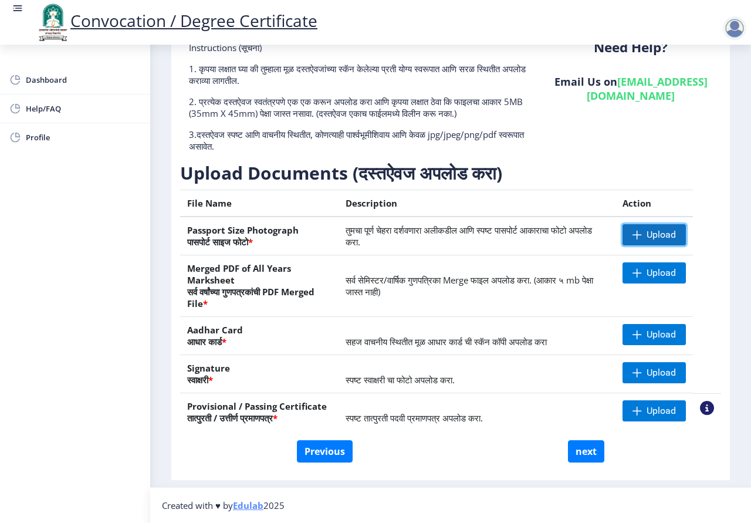
click at [632, 237] on span at bounding box center [636, 234] width 9 height 9
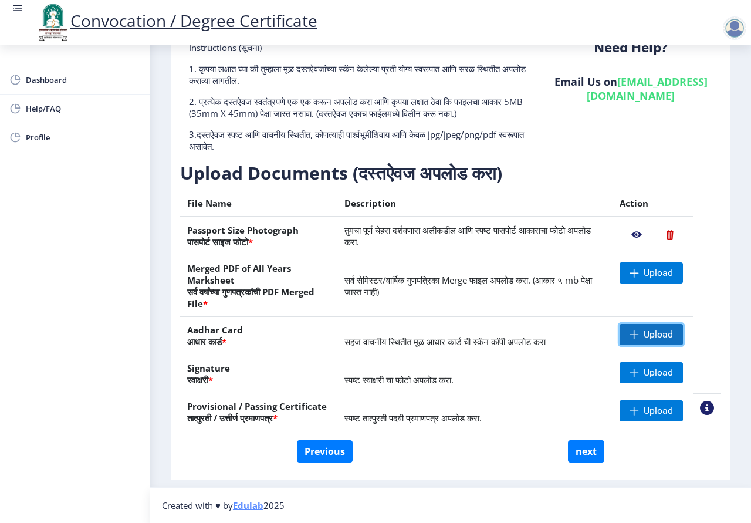
click at [635, 336] on span at bounding box center [634, 334] width 9 height 9
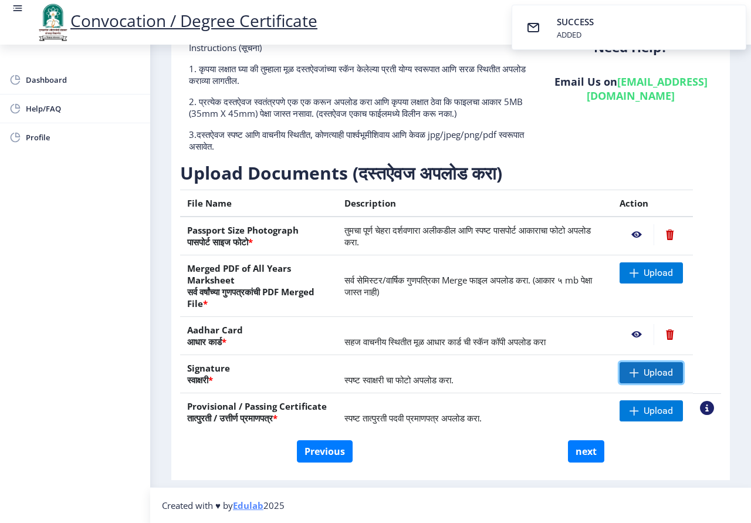
click at [637, 375] on span "Upload" at bounding box center [651, 372] width 63 height 21
click at [630, 407] on span at bounding box center [634, 410] width 9 height 9
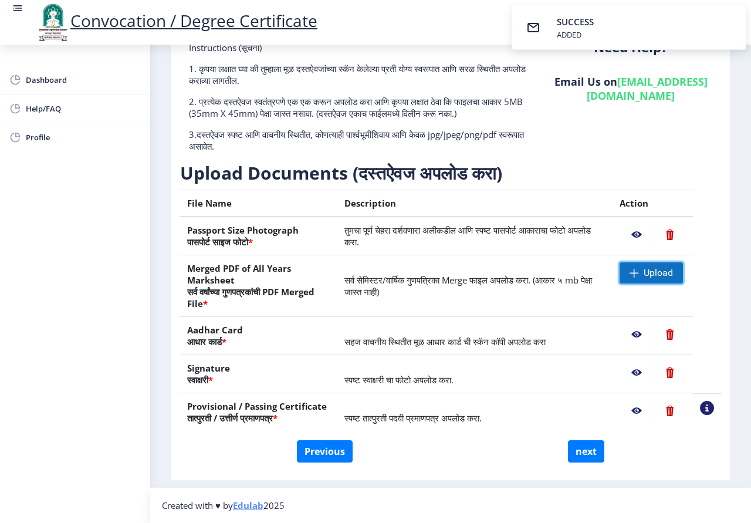
click at [633, 277] on span "Upload" at bounding box center [651, 272] width 63 height 21
click at [587, 462] on button "next" at bounding box center [586, 451] width 36 height 22
select select
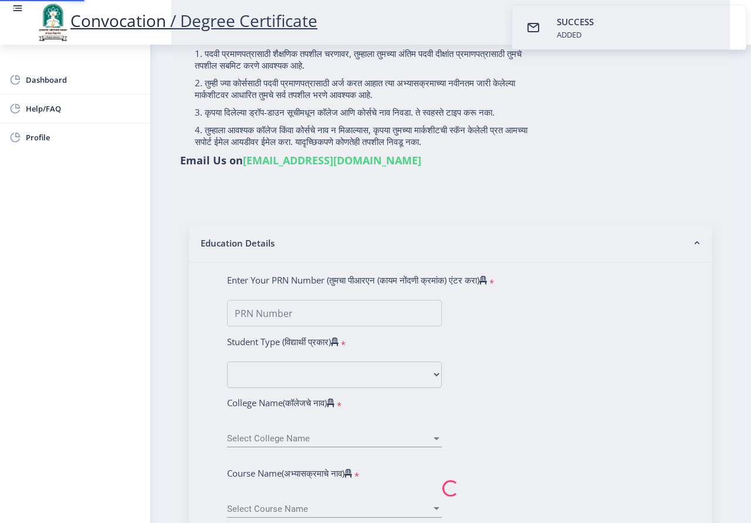
scroll to position [0, 0]
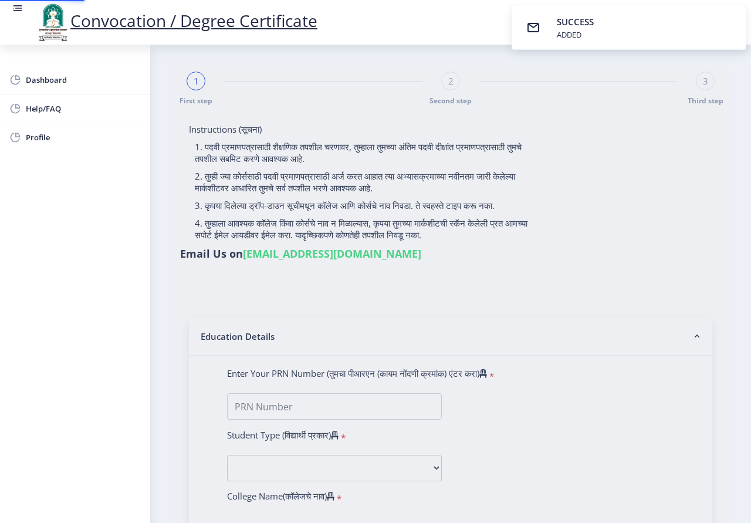
select select
type input "[PERSON_NAME]"
type input "vimal"
select select
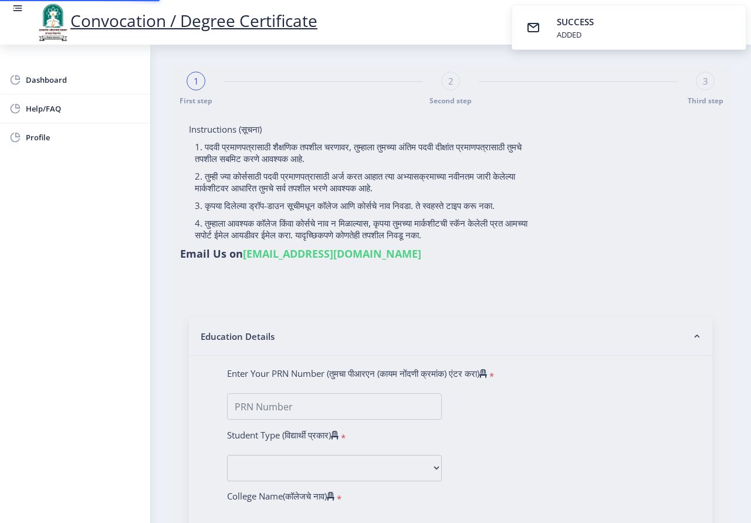
select select
type input "[PERSON_NAME]"
type input "vimal"
type input "0700000902"
select select "Regular"
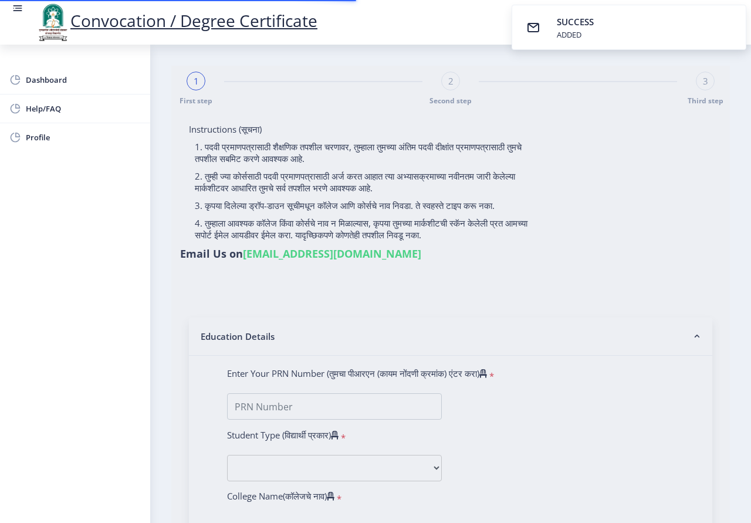
select select "2007"
select select "March"
select select "Grade B+"
type input "0033"
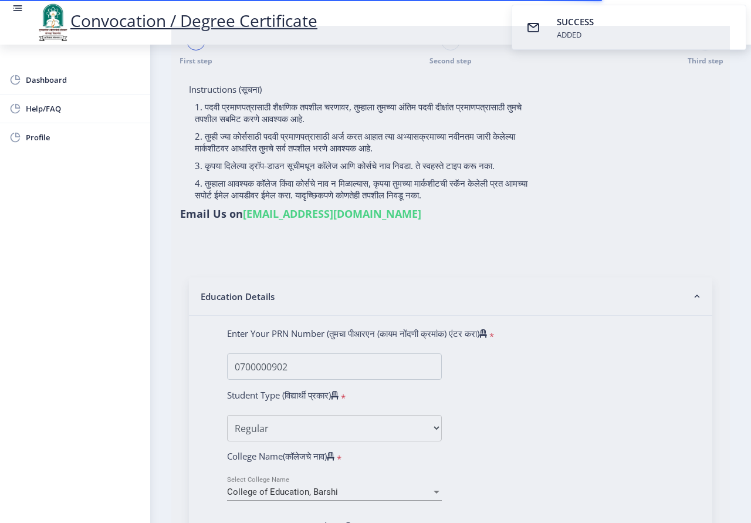
select select
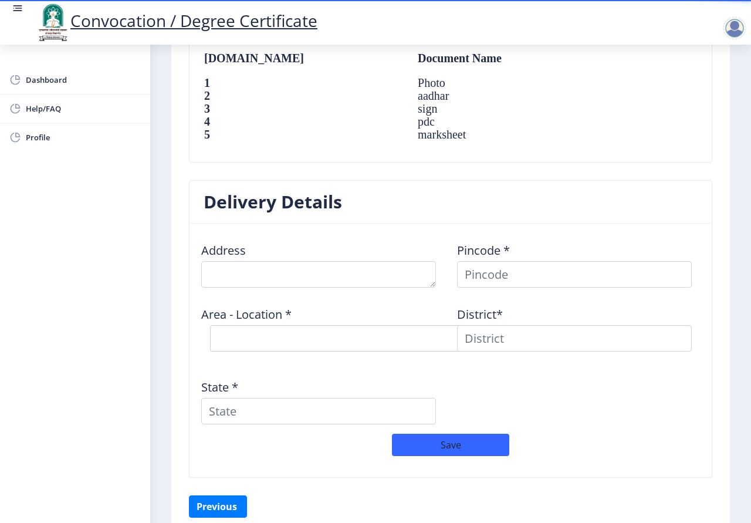
scroll to position [821, 0]
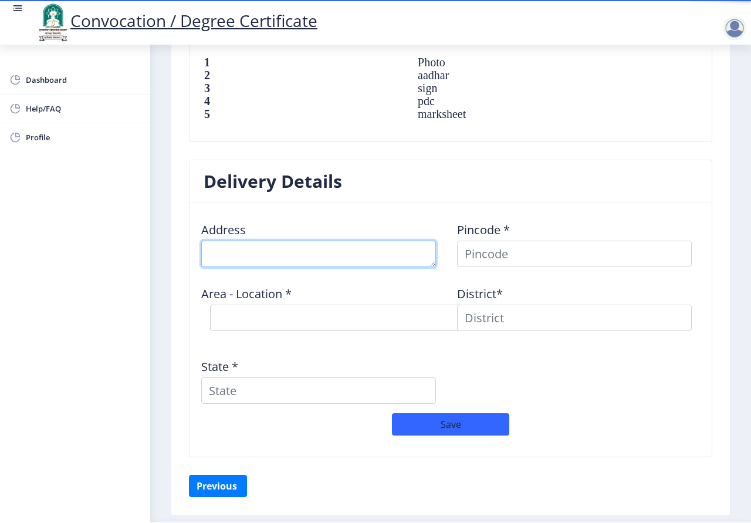
click at [347, 262] on textarea at bounding box center [318, 254] width 235 height 26
type textarea "m"
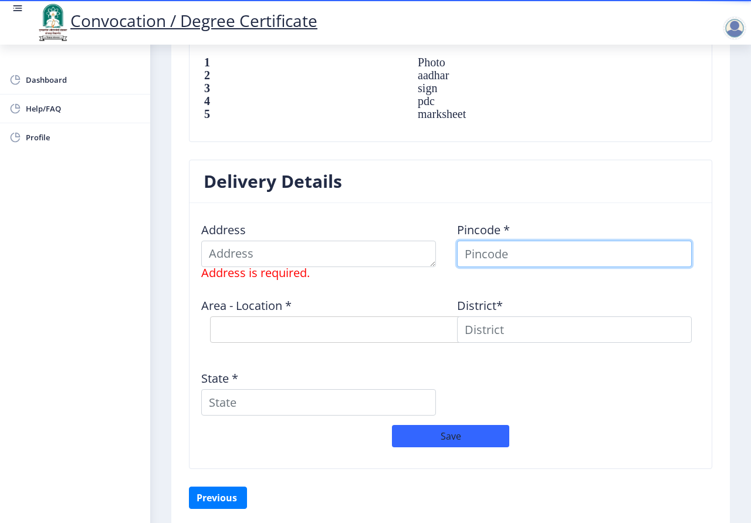
click at [493, 256] on input at bounding box center [574, 254] width 235 height 26
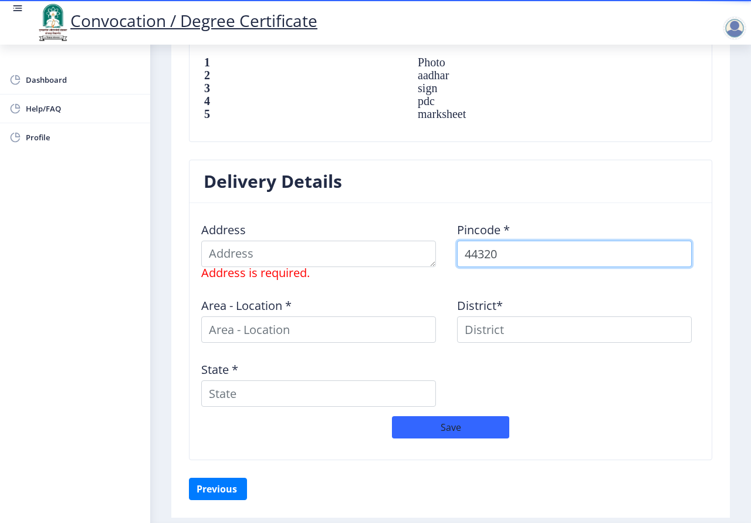
type input "443204"
select select
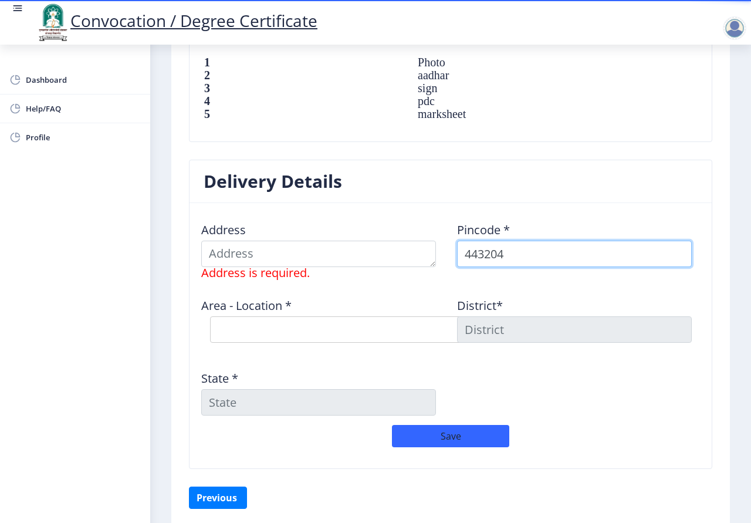
type input "443204"
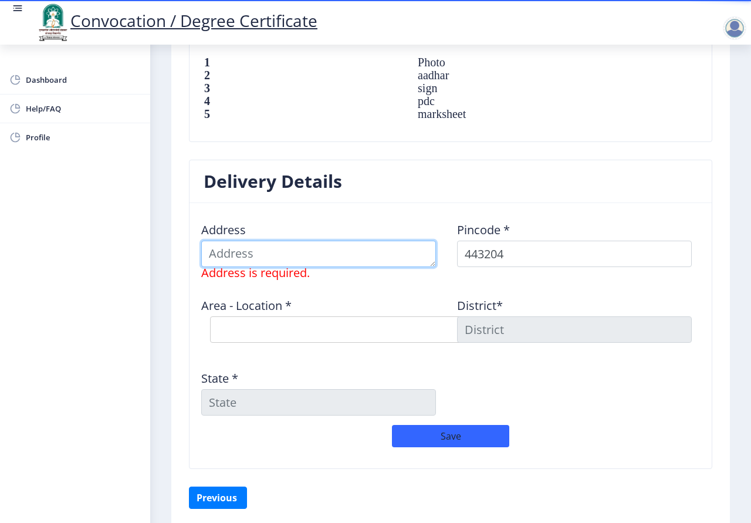
click at [263, 259] on textarea at bounding box center [318, 254] width 235 height 26
click at [265, 259] on textarea at bounding box center [318, 254] width 235 height 26
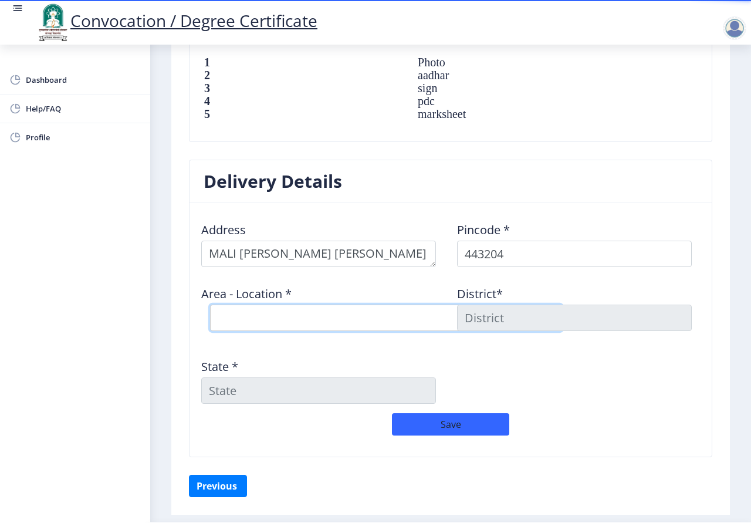
click at [235, 314] on select "Select Area Location Borakhedi Bawra B.O Deulgaon Raja S.O Khallad Gavhan B.O S…" at bounding box center [386, 317] width 352 height 26
click at [330, 283] on div "Area - Location * Select Area Location Borakhedi Bawra B.O Deulgaon Raja S.O Kh…" at bounding box center [323, 307] width 256 height 63
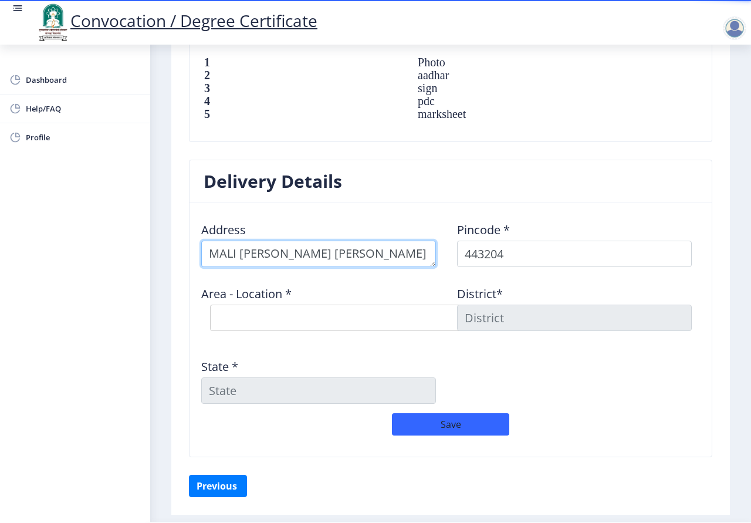
click at [367, 258] on textarea at bounding box center [318, 254] width 235 height 26
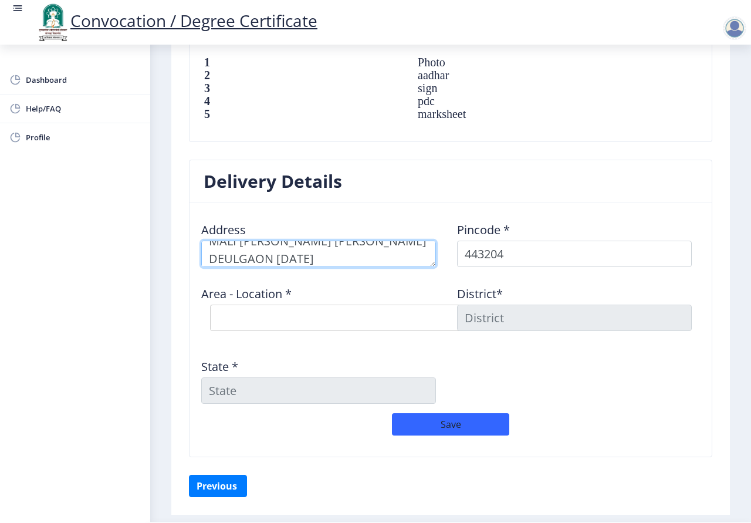
type textarea "MALI PURA RANGAR GALLI DEULGAON RAJA"
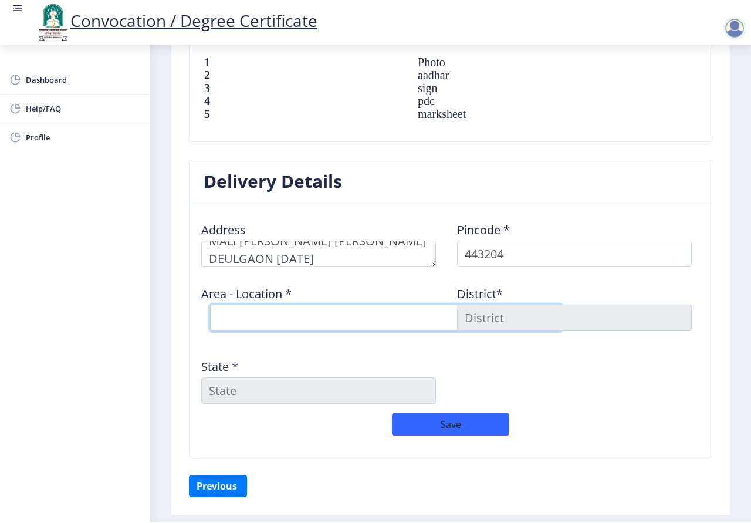
click at [329, 319] on select "Select Area Location Borakhedi Bawra B.O Deulgaon Raja S.O Khallad Gavhan B.O S…" at bounding box center [386, 317] width 352 height 26
select select "2: Object"
click at [210, 304] on select "Select Area Location Borakhedi Bawra B.O Deulgaon Raja S.O Khallad Gavhan B.O S…" at bounding box center [386, 317] width 352 height 26
type input "BULDHANA"
type input "Maharashtra"
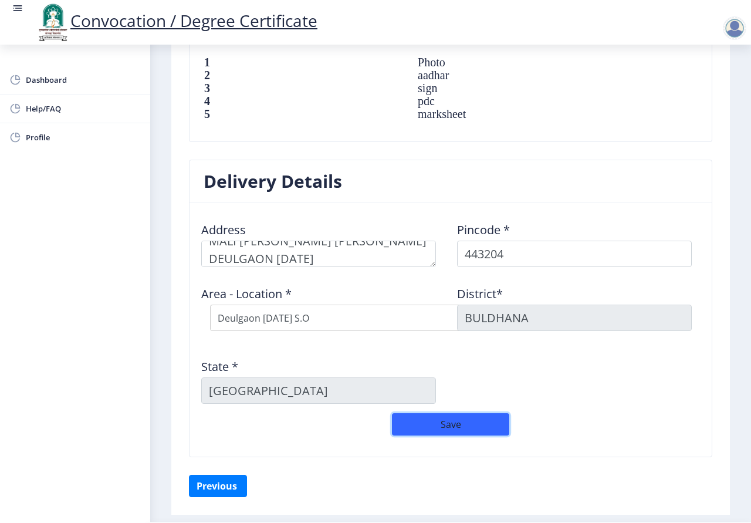
click at [430, 426] on button "Save" at bounding box center [450, 424] width 117 height 22
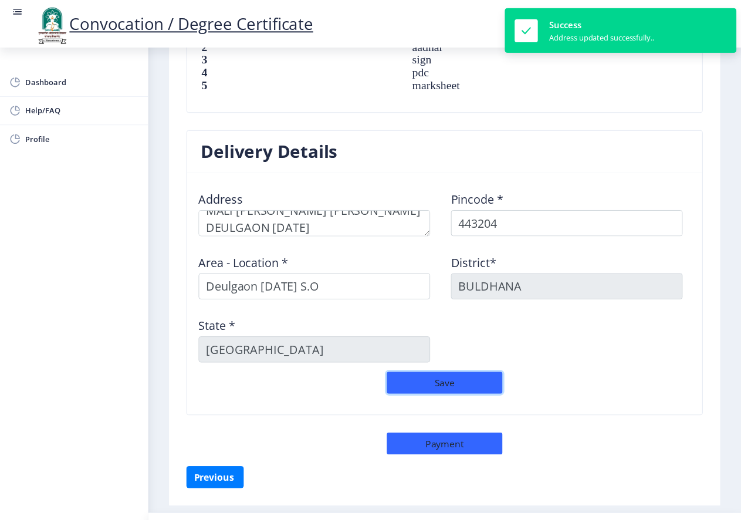
scroll to position [881, 0]
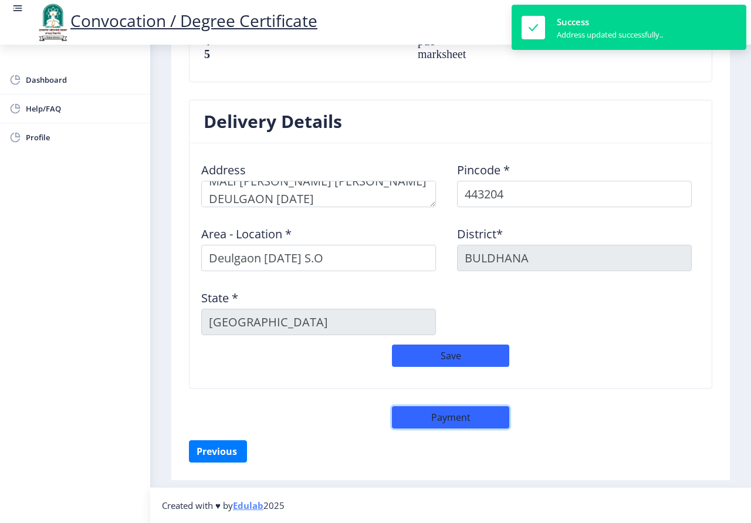
click at [441, 414] on button "Payment" at bounding box center [450, 417] width 117 height 22
select select "sealed"
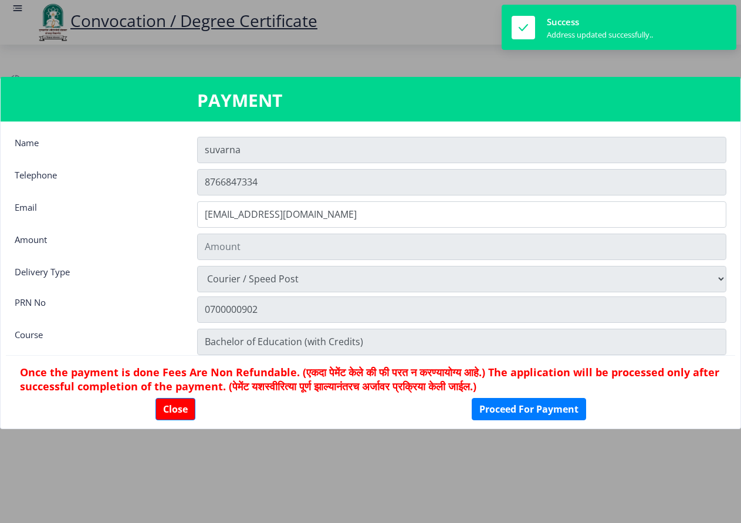
type input "2885"
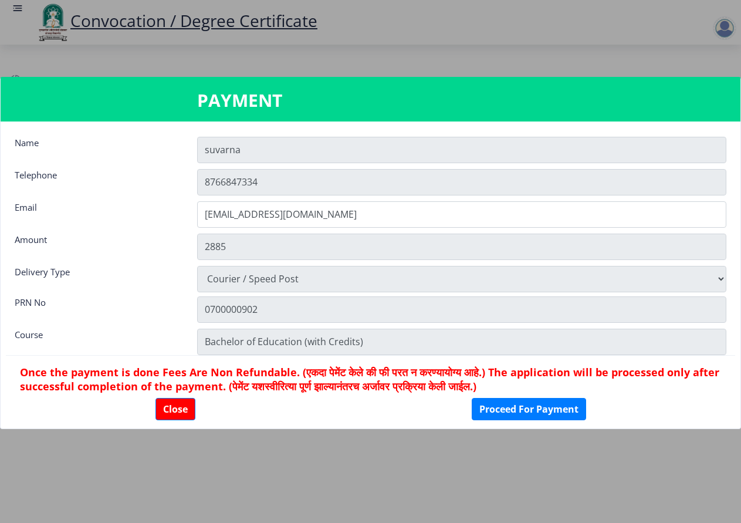
drag, startPoint x: 374, startPoint y: 113, endPoint x: 397, endPoint y: 228, distance: 117.4
click at [397, 228] on nb-card "PAYMENT Name suvarna Telephone 8766847334 Email laxmikantbulbule5560@gmail.com …" at bounding box center [370, 253] width 741 height 352
click at [511, 411] on button "Proceed For Payment" at bounding box center [529, 409] width 114 height 22
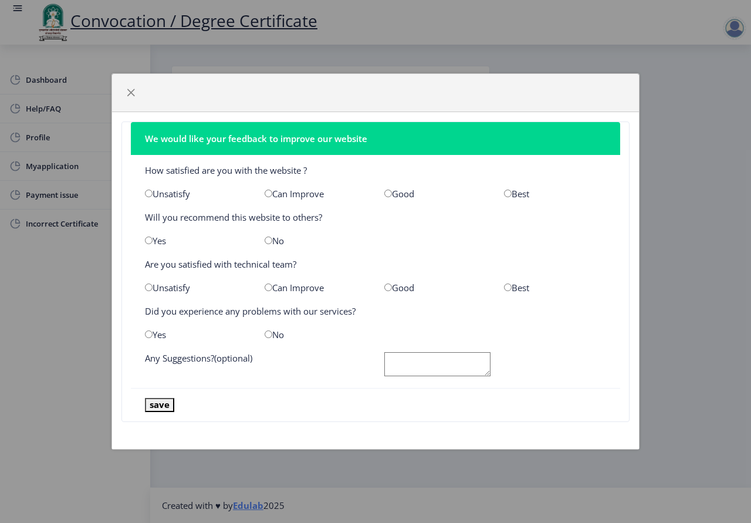
click at [508, 191] on input "radio" at bounding box center [508, 193] width 8 height 8
radio input "true"
click at [508, 284] on input "radio" at bounding box center [508, 287] width 8 height 8
radio input "true"
click at [266, 335] on input "radio" at bounding box center [269, 334] width 8 height 8
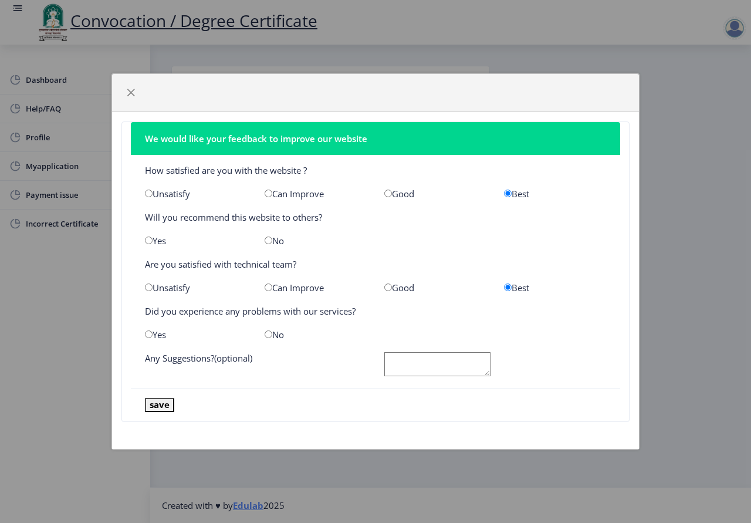
radio input "true"
click at [422, 366] on textarea at bounding box center [437, 364] width 106 height 24
type textarea "PAYMENT CHARGESH"
drag, startPoint x: 478, startPoint y: 363, endPoint x: 357, endPoint y: 379, distance: 121.9
click at [357, 379] on nb-card-body "How satisfied are you with the website ? Unsatisfy Can Improve Good Best Will y…" at bounding box center [375, 271] width 489 height 233
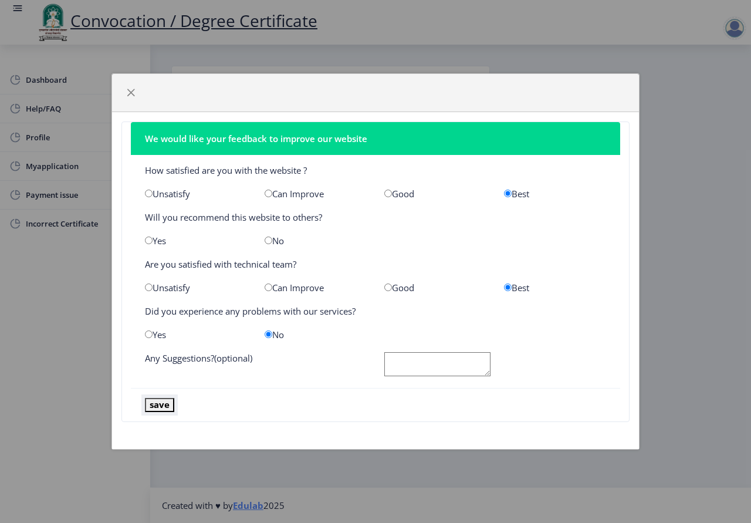
click at [160, 404] on button "save" at bounding box center [159, 404] width 29 height 13
click at [159, 406] on button "save" at bounding box center [159, 404] width 29 height 13
click at [432, 363] on textarea at bounding box center [437, 364] width 106 height 24
type textarea "K"
click at [164, 407] on button "save" at bounding box center [159, 404] width 29 height 13
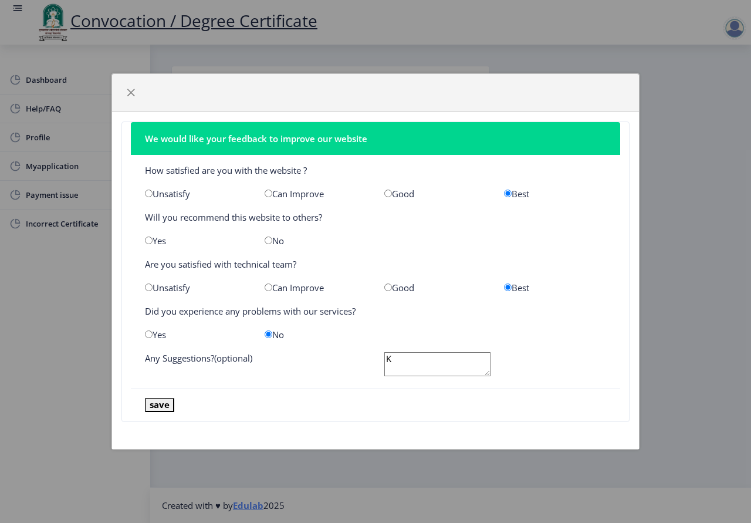
click at [271, 238] on input "radio" at bounding box center [269, 240] width 8 height 8
radio input "true"
click at [161, 403] on button "save" at bounding box center [159, 404] width 29 height 13
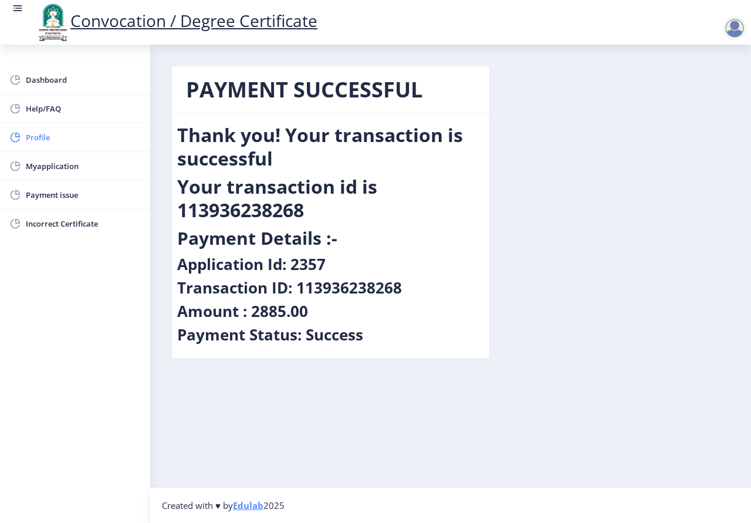
click at [33, 138] on span "Profile" at bounding box center [83, 137] width 115 height 14
select select
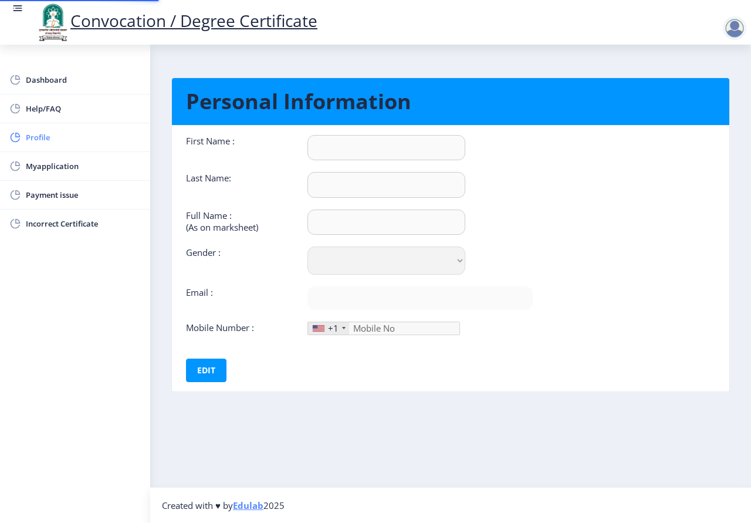
type input "suvarna"
type input "[PERSON_NAME]"
select select "[DEMOGRAPHIC_DATA]"
type input "[EMAIL_ADDRESS][DOMAIN_NAME]"
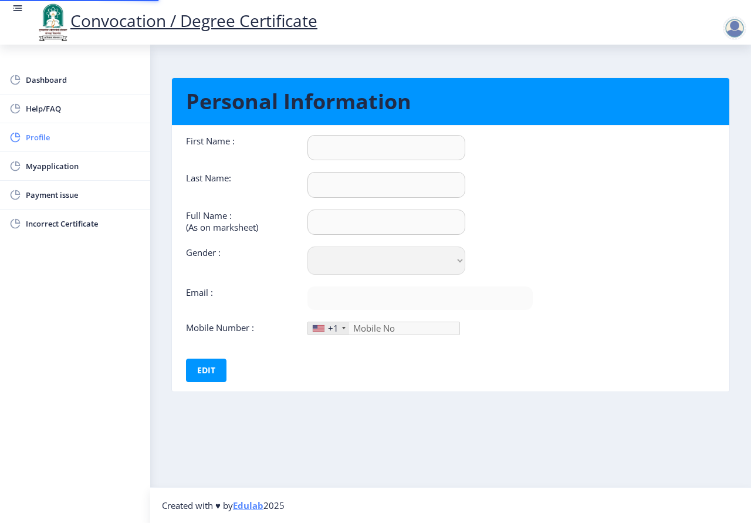
type input "8766847334"
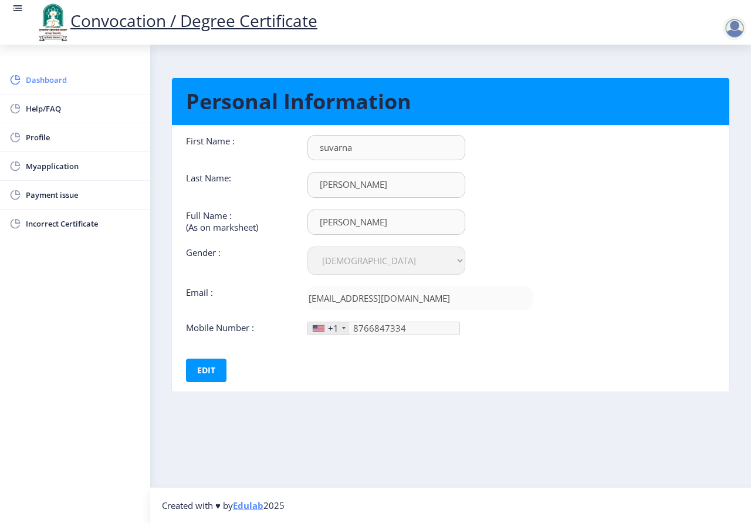
click at [35, 82] on span "Dashboard" at bounding box center [83, 80] width 115 height 14
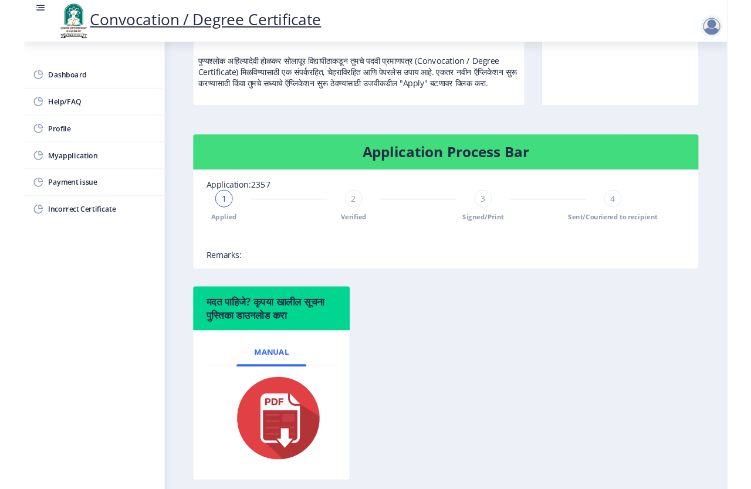
scroll to position [235, 0]
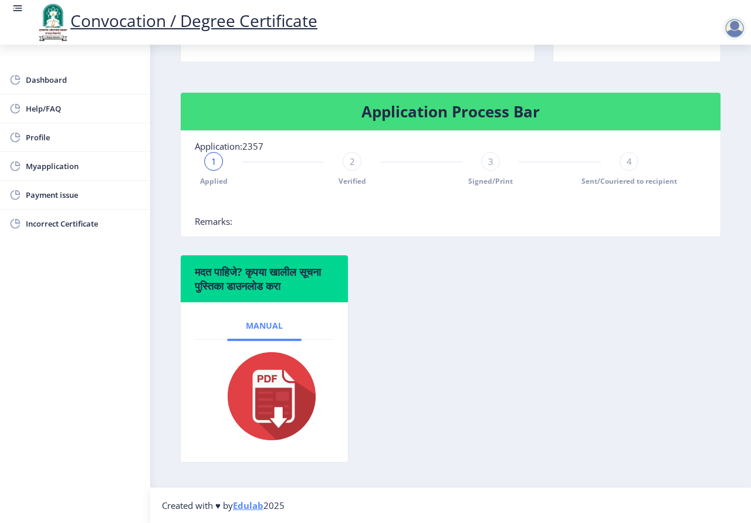
click at [264, 330] on span "Manual" at bounding box center [264, 325] width 37 height 9
click at [267, 374] on img at bounding box center [264, 396] width 109 height 94
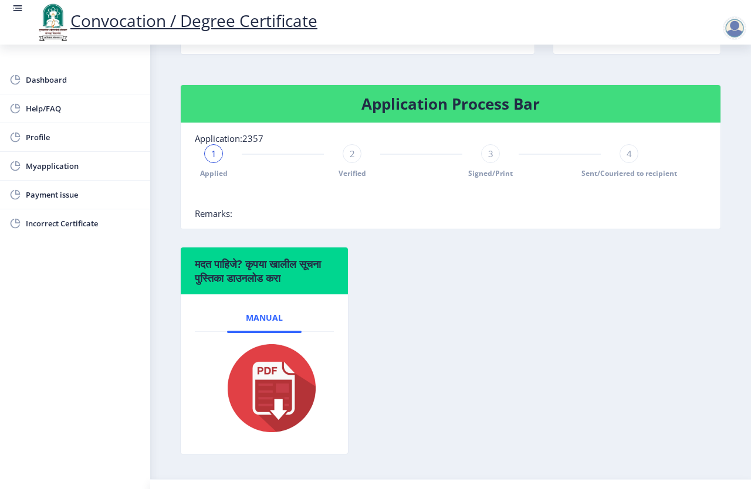
click at [273, 425] on img at bounding box center [264, 388] width 109 height 94
click at [62, 165] on span "Myapplication" at bounding box center [83, 166] width 115 height 14
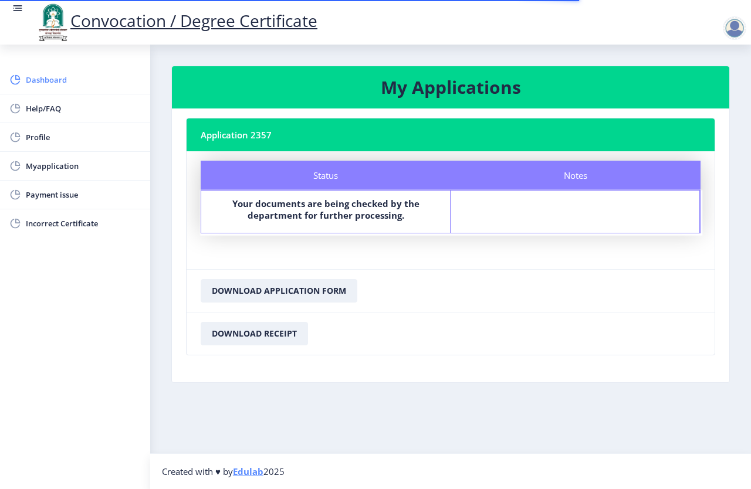
click at [40, 79] on span "Dashboard" at bounding box center [83, 80] width 115 height 14
